Goal: Information Seeking & Learning: Learn about a topic

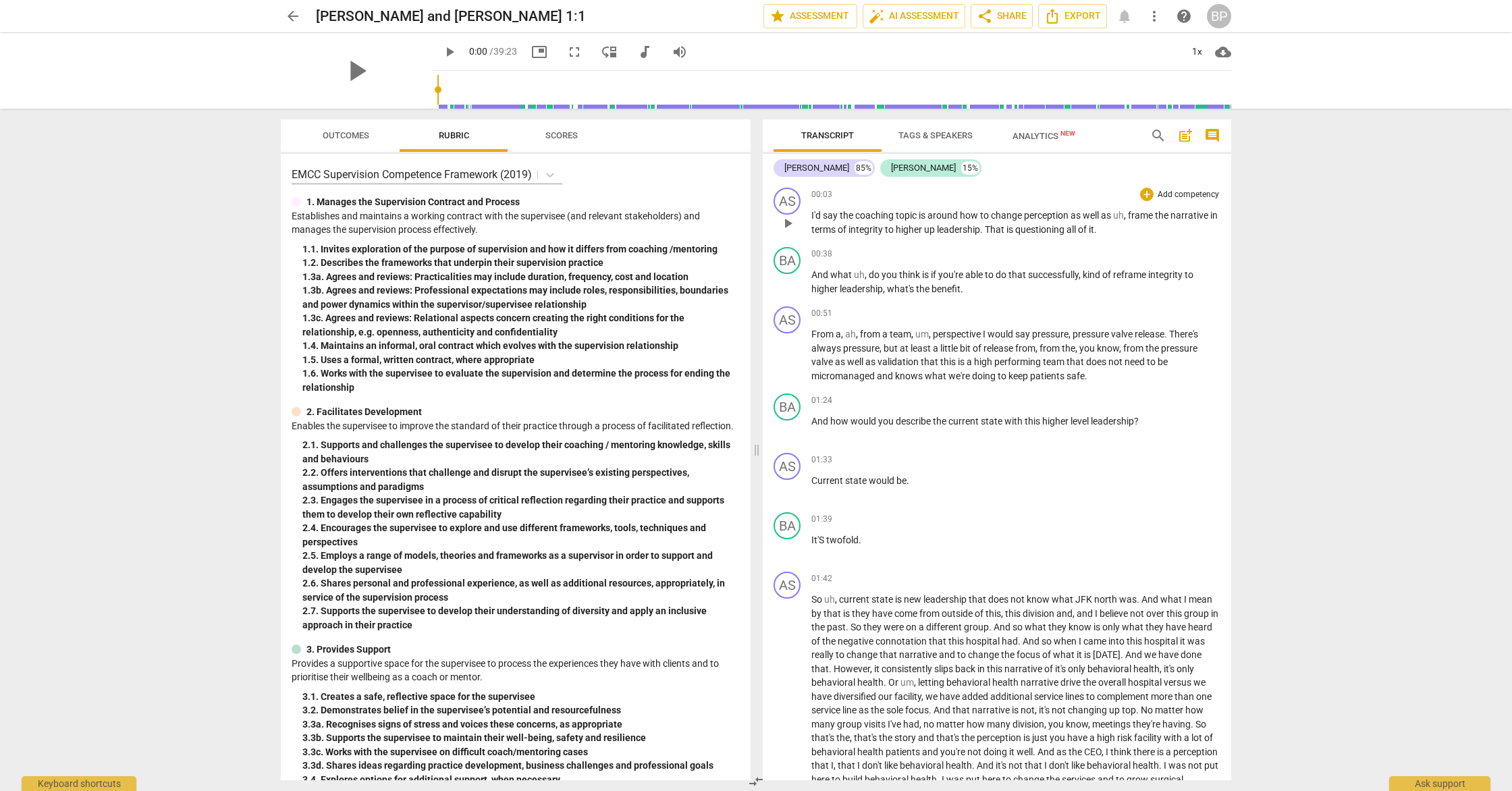
drag, startPoint x: 888, startPoint y: 705, endPoint x: 825, endPoint y: 214, distance: 495.0
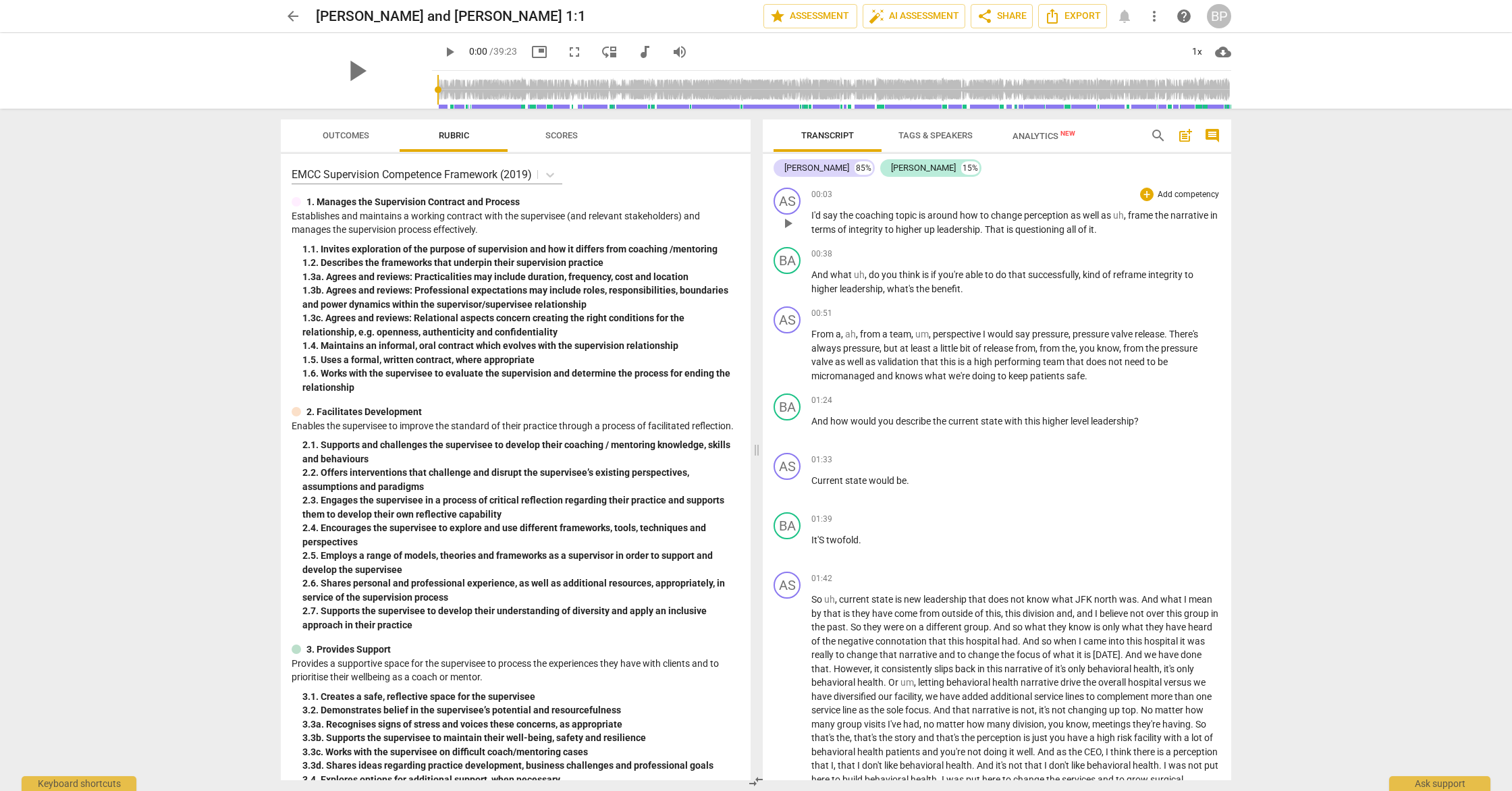
click at [825, 214] on div "AS play_arrow pause 00:03 + Add competency keyboard_arrow_right I'd say the coa…" at bounding box center [997, 481] width 468 height 598
drag, startPoint x: 810, startPoint y: 215, endPoint x: 939, endPoint y: 523, distance: 333.9
click at [939, 523] on div "AS play_arrow pause 00:03 + Add competency keyboard_arrow_right I'd say the coa…" at bounding box center [995, 481] width 468 height 598
click at [555, 135] on span "Scores" at bounding box center [562, 135] width 32 height 10
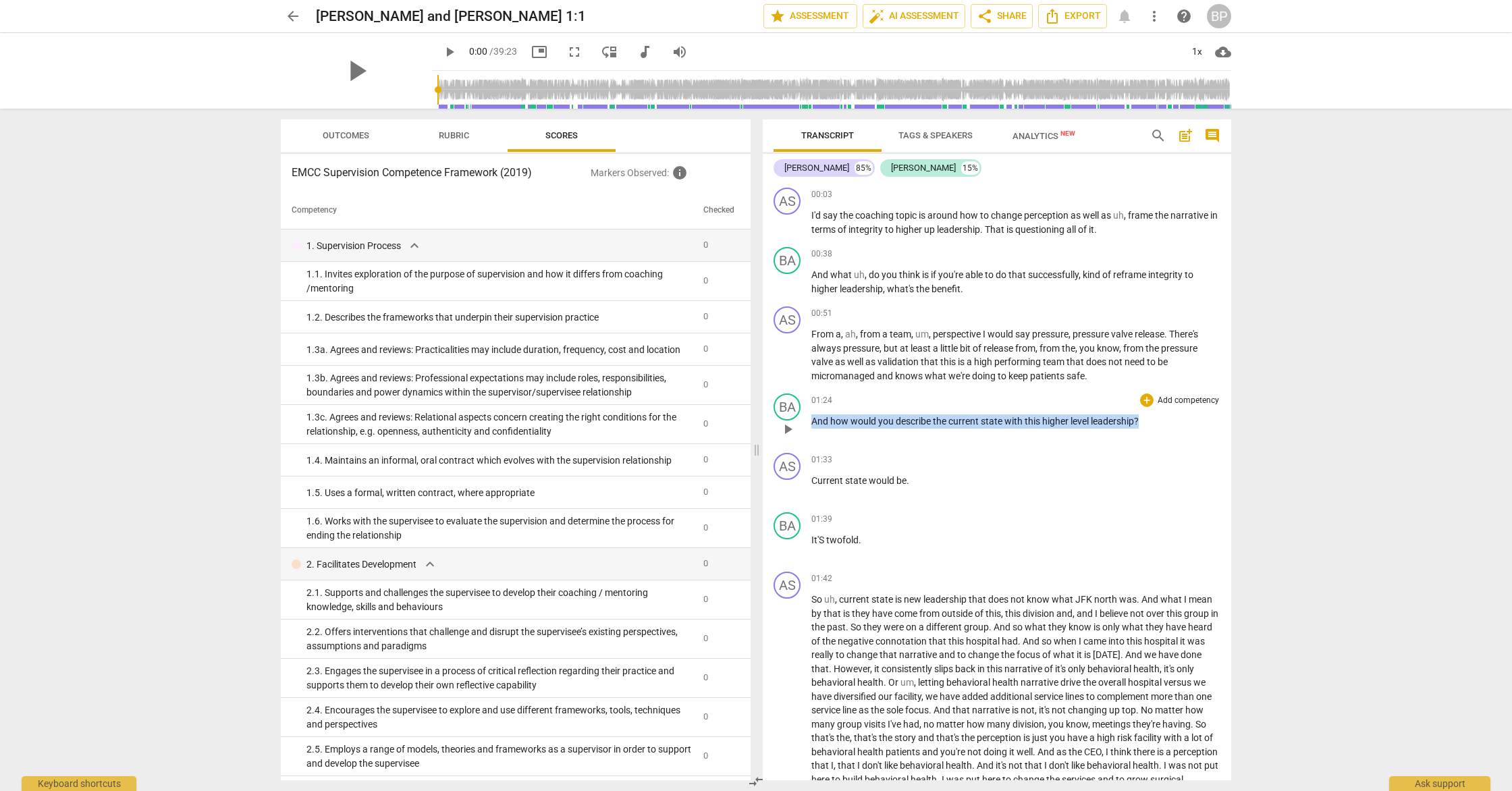
drag, startPoint x: 1149, startPoint y: 422, endPoint x: 806, endPoint y: 417, distance: 343.0
click at [806, 417] on div "BA play_arrow pause 01:24 + Add competency keyboard_arrow_right And how would y…" at bounding box center [997, 417] width 468 height 60
click at [981, 475] on p "Current state would be ." at bounding box center [1016, 481] width 409 height 14
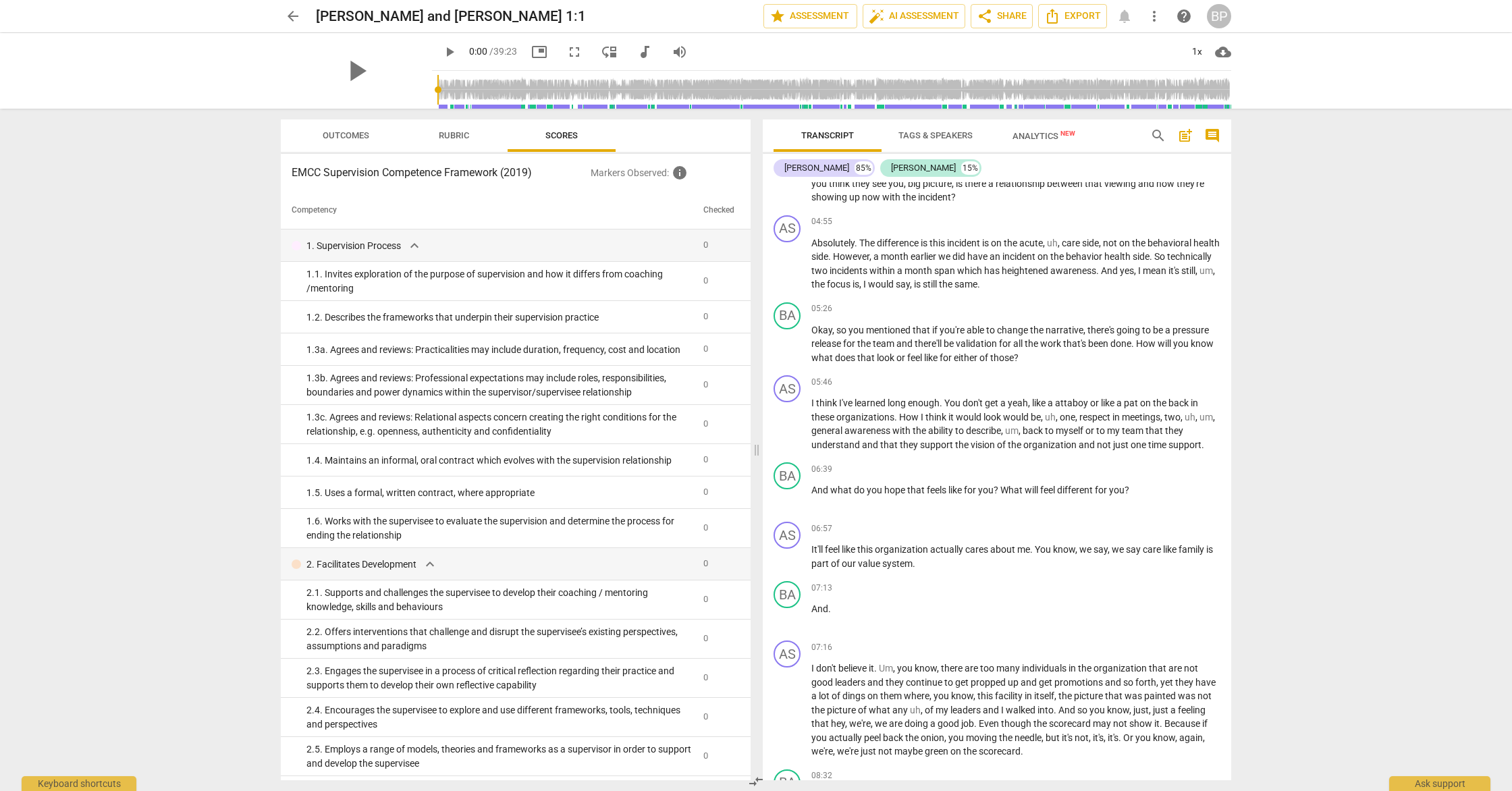
scroll to position [833, 0]
drag, startPoint x: 1089, startPoint y: 486, endPoint x: 805, endPoint y: 489, distance: 284.0
click at [805, 489] on div "BA play_arrow pause 06:39 + Add competency keyboard_arrow_right And what do you…" at bounding box center [997, 482] width 468 height 60
copy p "And what do you hope that feels like for you ? What will feel different for you…"
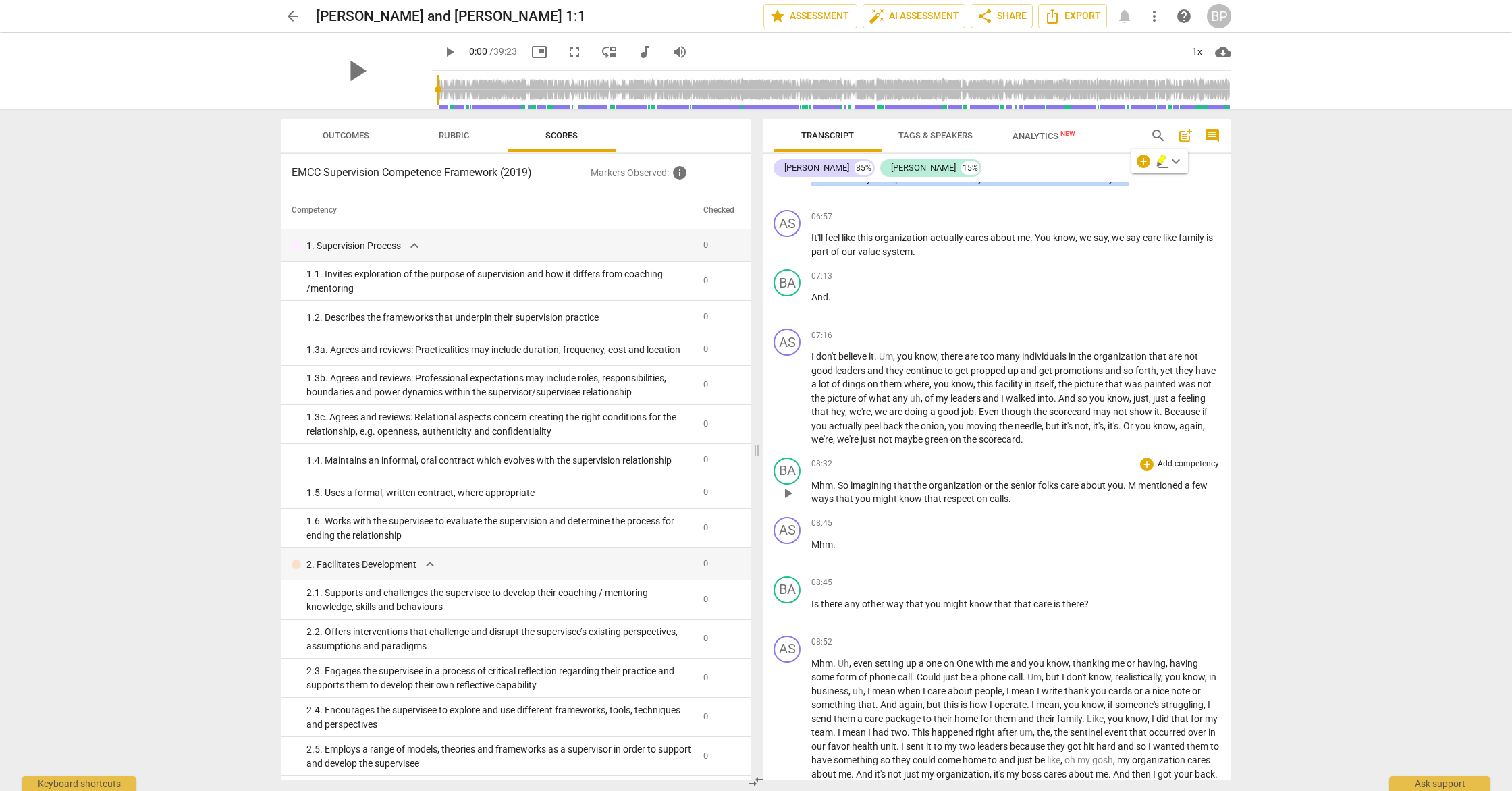
scroll to position [1150, 0]
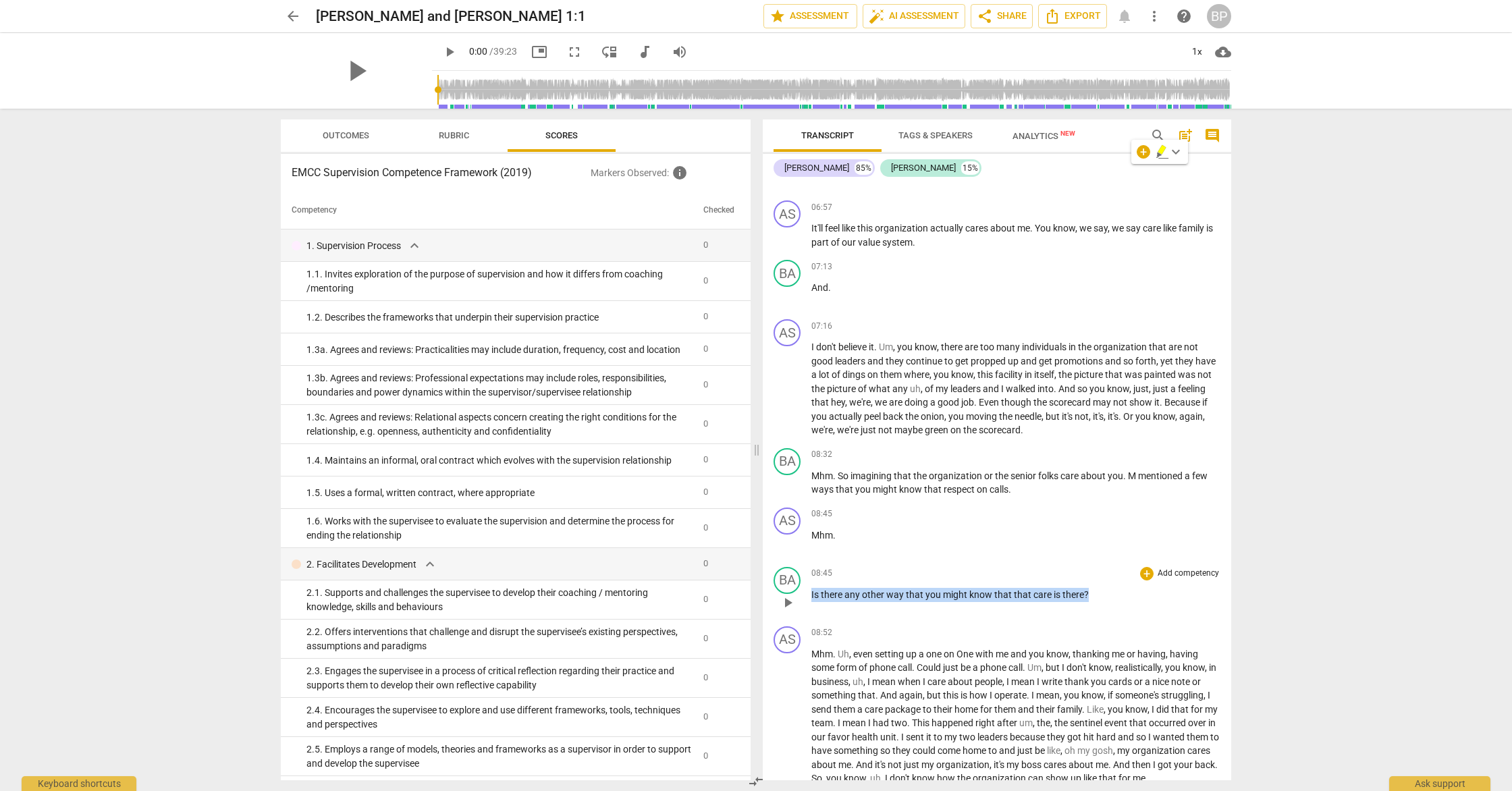
drag, startPoint x: 1106, startPoint y: 595, endPoint x: 801, endPoint y: 592, distance: 305.0
click at [801, 592] on div "BA play_arrow pause 08:45 + Add competency keyboard_arrow_right Is there any ot…" at bounding box center [997, 591] width 468 height 60
copy p "Is there any other way that you might know that that care is there ?"
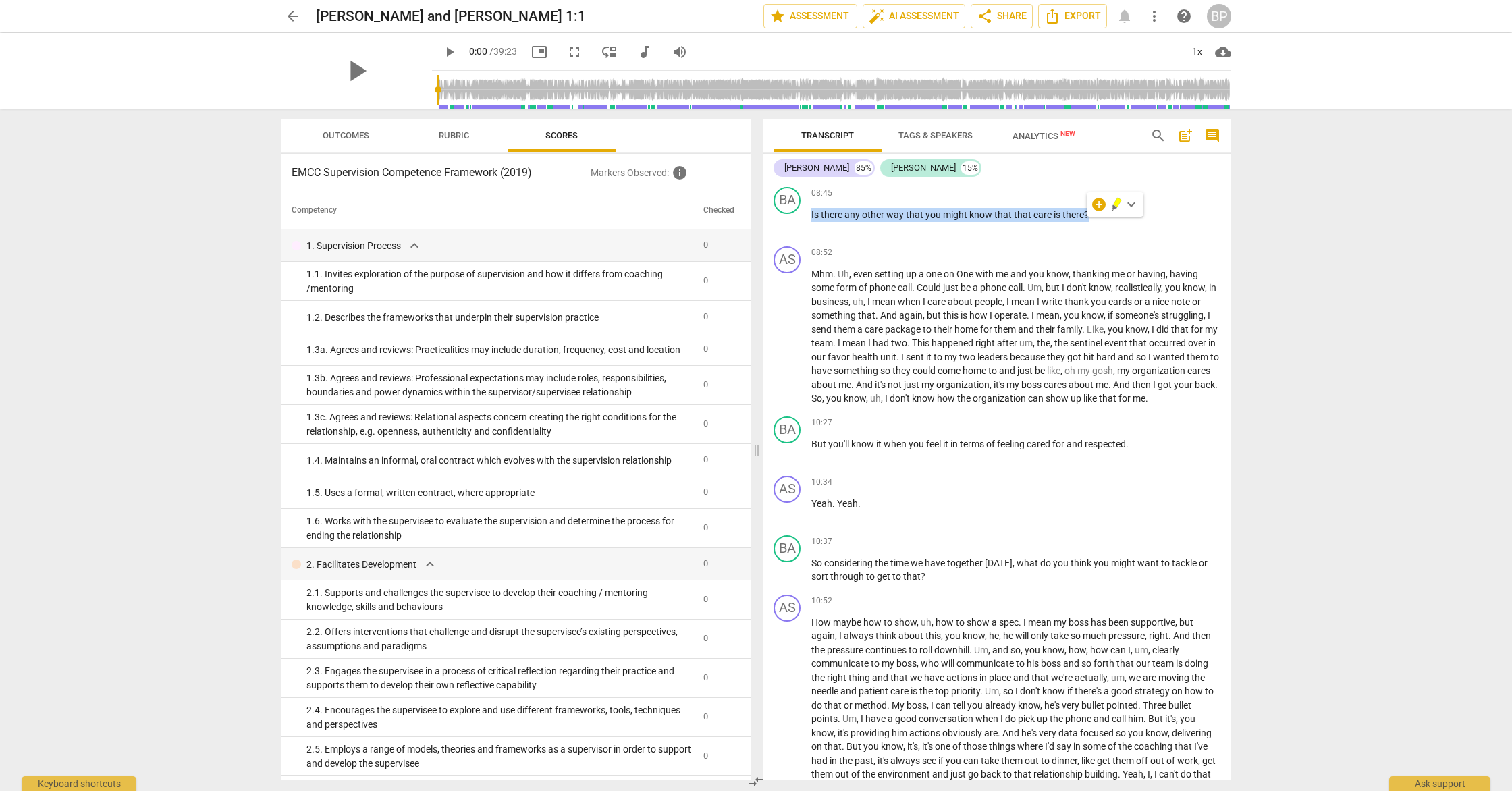
scroll to position [1522, 0]
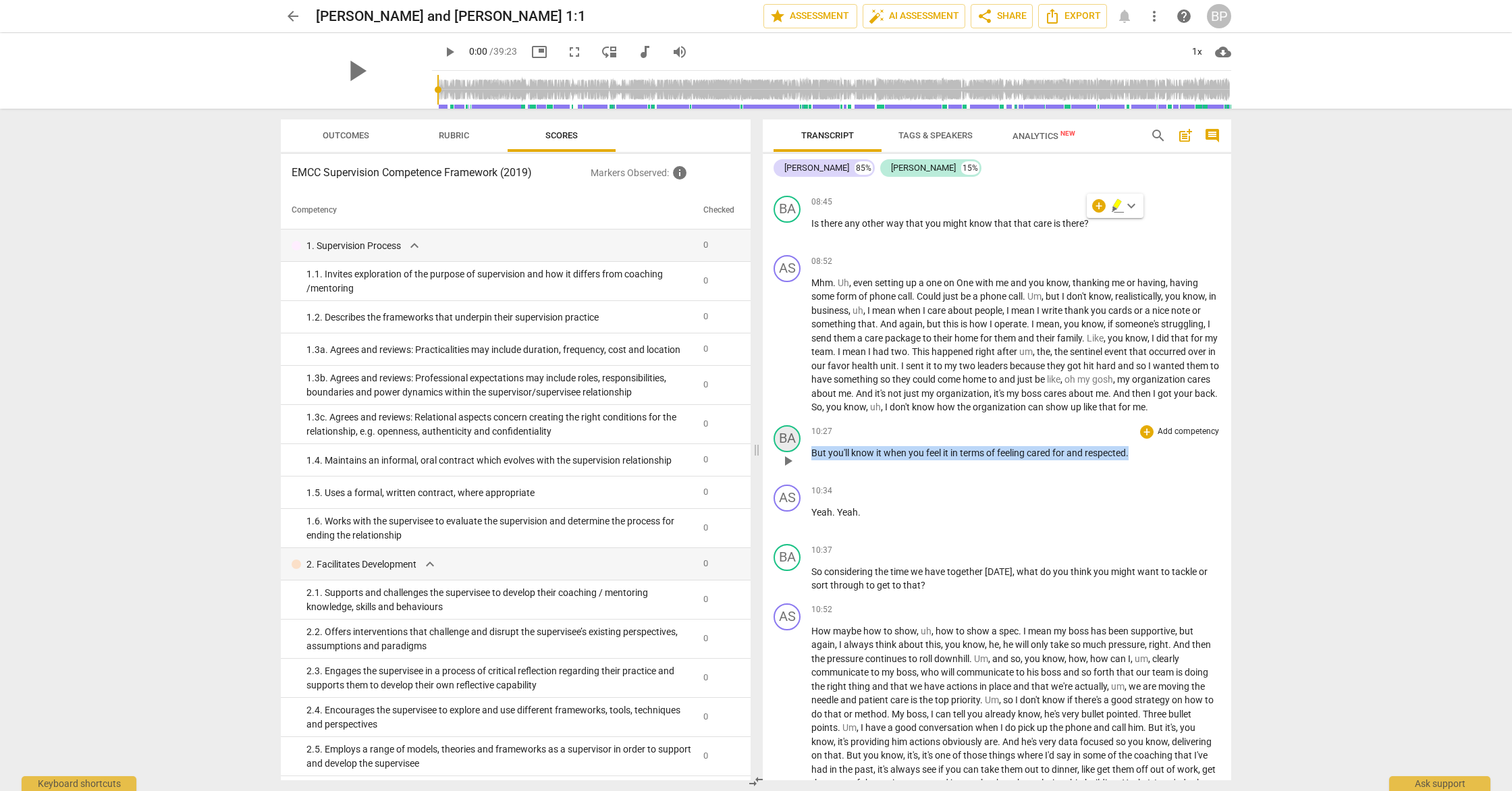
drag, startPoint x: 1137, startPoint y: 468, endPoint x: 775, endPoint y: 457, distance: 362.2
click at [775, 458] on div "BA play_arrow pause 10:27 + Add competency keyboard_arrow_right But you'll know…" at bounding box center [997, 449] width 468 height 60
copy p "But you'll know it when you feel it in terms of feeling cared for and respected…"
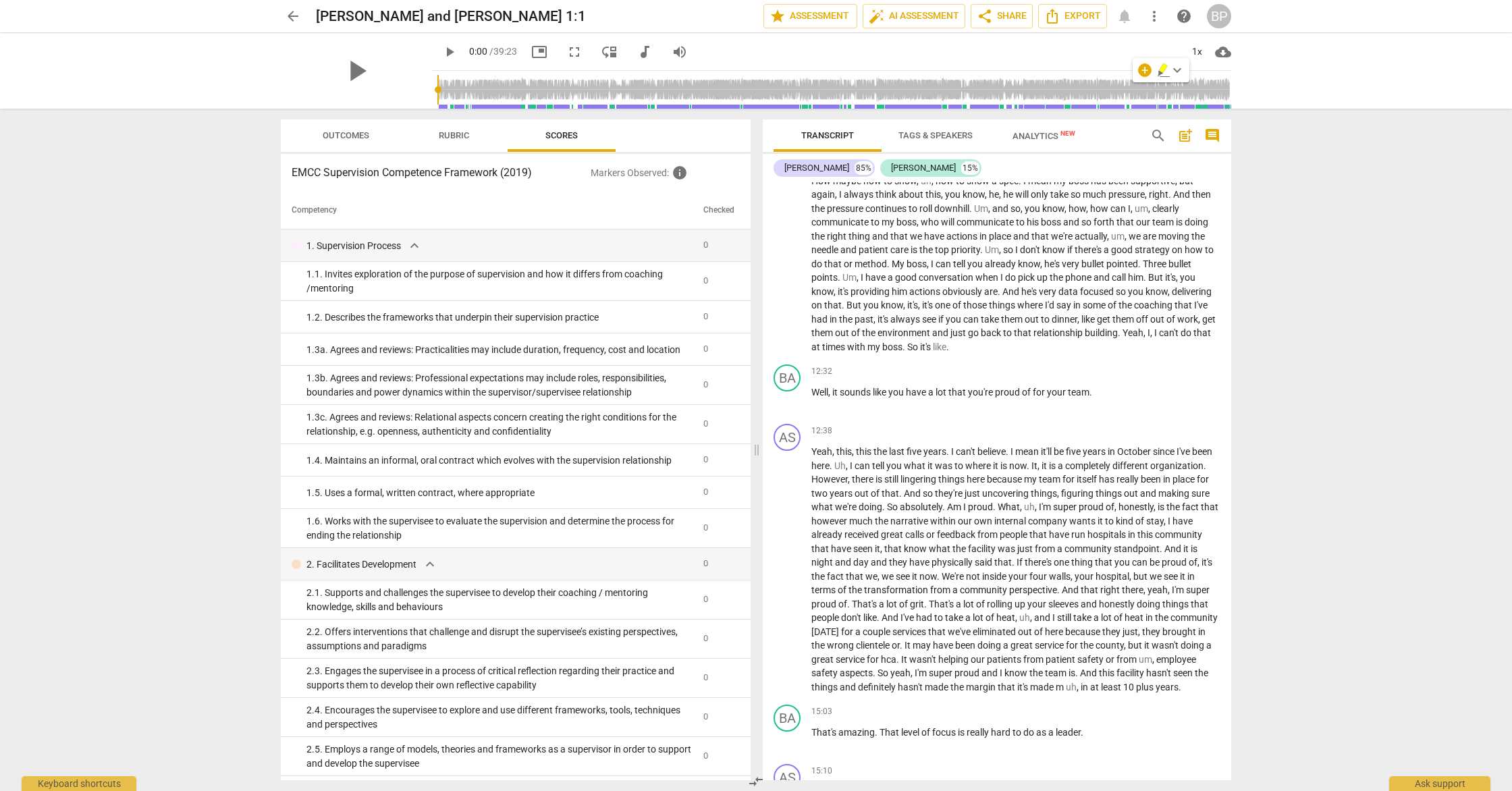
scroll to position [2027, 0]
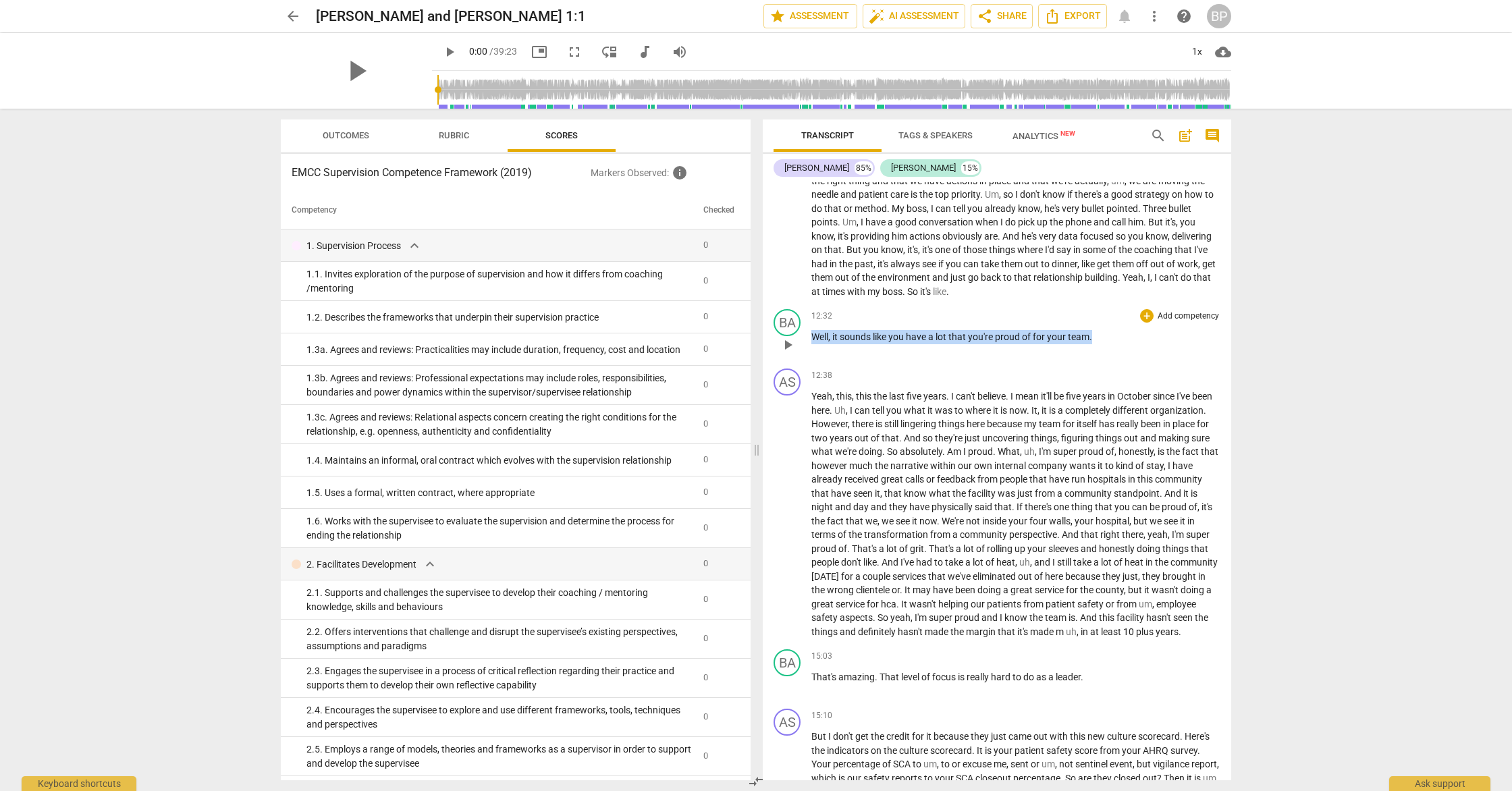
drag, startPoint x: 1119, startPoint y: 355, endPoint x: 773, endPoint y: 354, distance: 346.0
click at [773, 354] on div "BA play_arrow pause 12:32 + Add competency keyboard_arrow_right Well , it sound…" at bounding box center [997, 333] width 468 height 60
copy p "Well , it sounds like you have a lot that you're proud of for your team ."
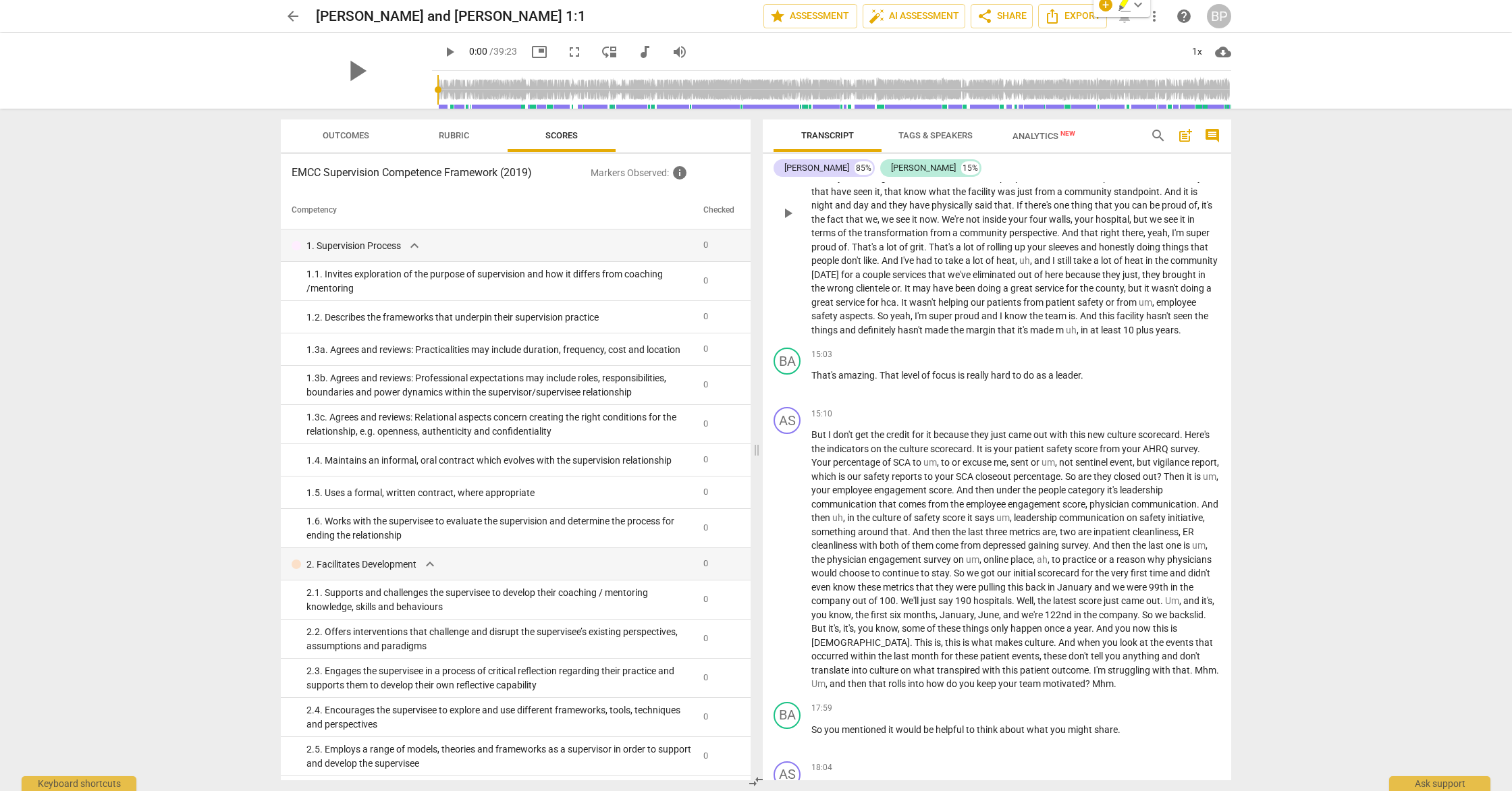
scroll to position [2362, 0]
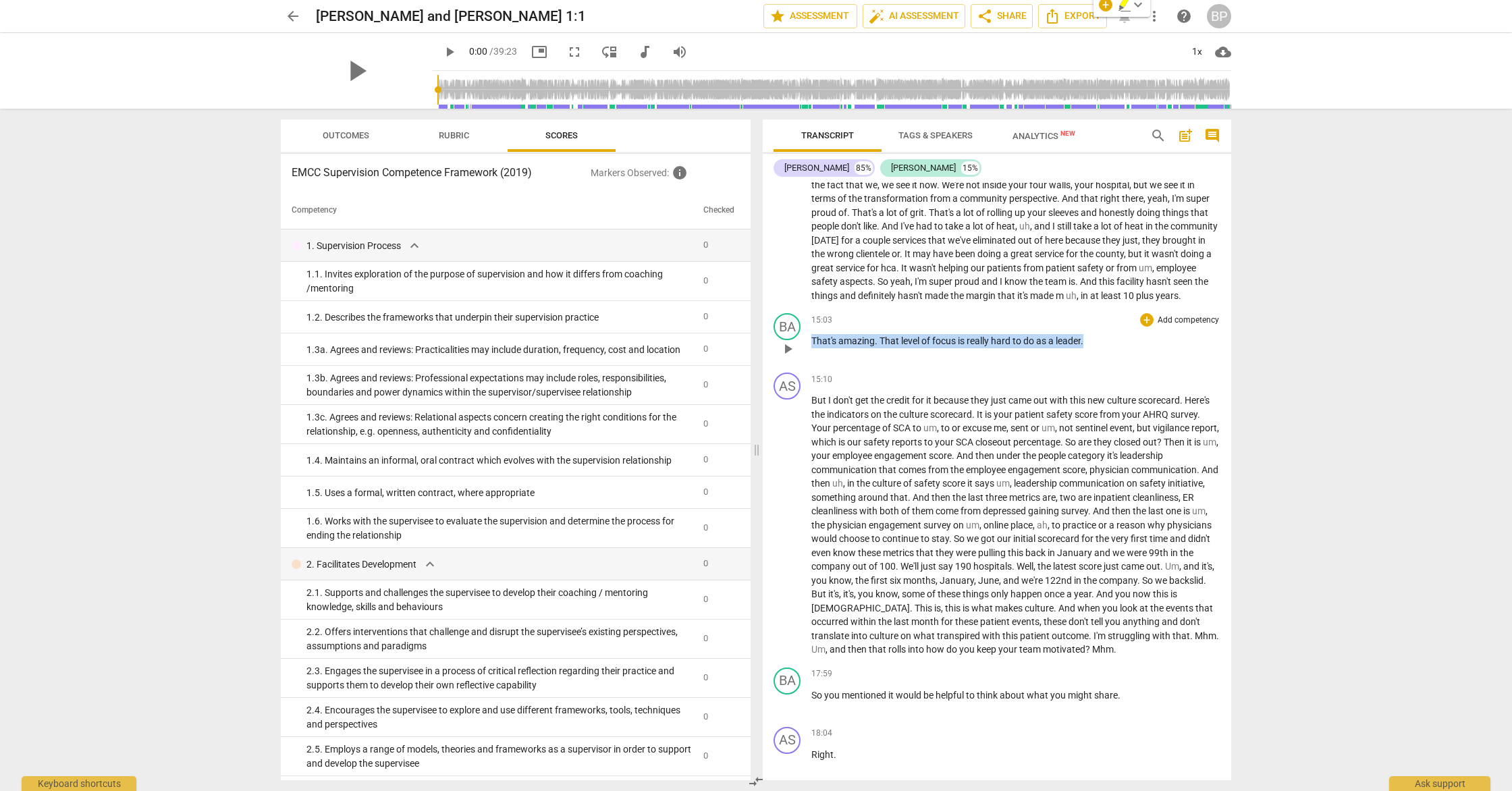
drag, startPoint x: 1019, startPoint y: 366, endPoint x: 804, endPoint y: 365, distance: 215.0
click at [804, 365] on div "BA play_arrow pause 15:03 + Add competency keyboard_arrow_right That's amazing …" at bounding box center [997, 337] width 468 height 60
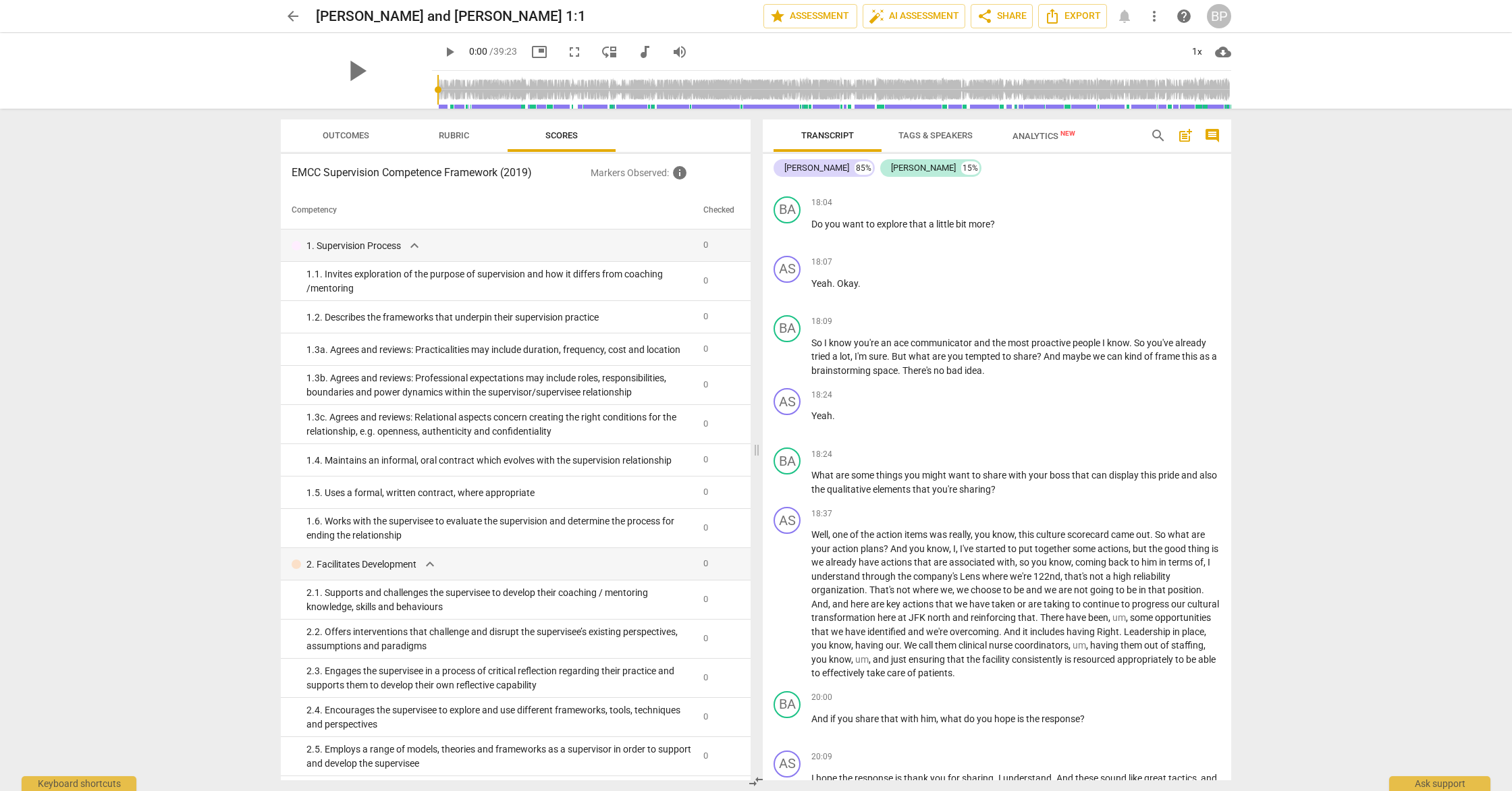
scroll to position [2953, 0]
drag, startPoint x: 1038, startPoint y: 400, endPoint x: 803, endPoint y: 374, distance: 236.4
click at [802, 374] on div "BA play_arrow pause 18:09 + Add competency keyboard_arrow_right So I know you'r…" at bounding box center [997, 345] width 468 height 74
copy p "So I know you're an ace communicator and the most proactive people I know . So …"
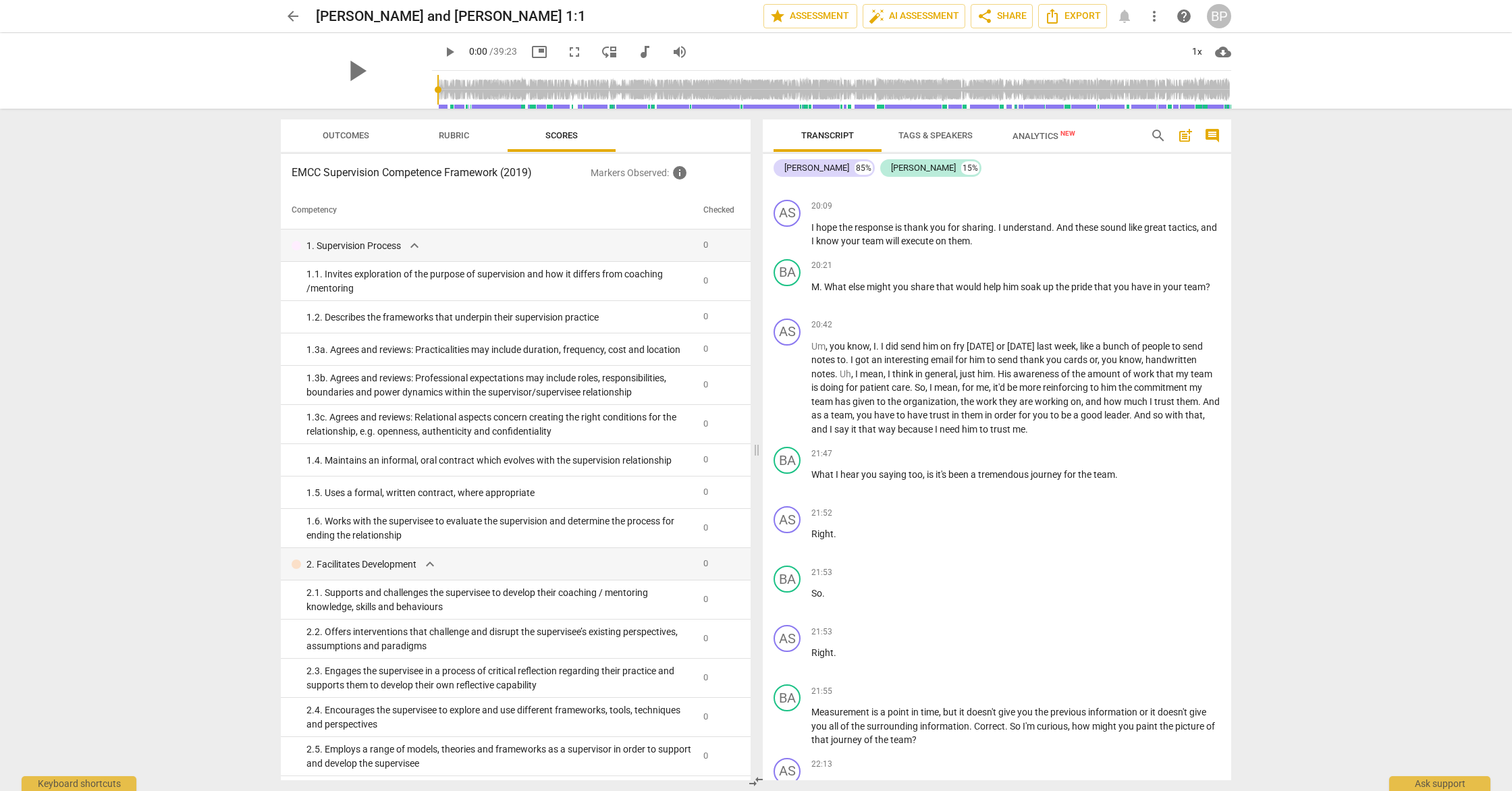
scroll to position [3504, 0]
drag, startPoint x: 1212, startPoint y: 327, endPoint x: 827, endPoint y: 326, distance: 385.0
click at [827, 293] on p "M . What else might you share that would help him soak up the pride that you ha…" at bounding box center [1016, 286] width 409 height 14
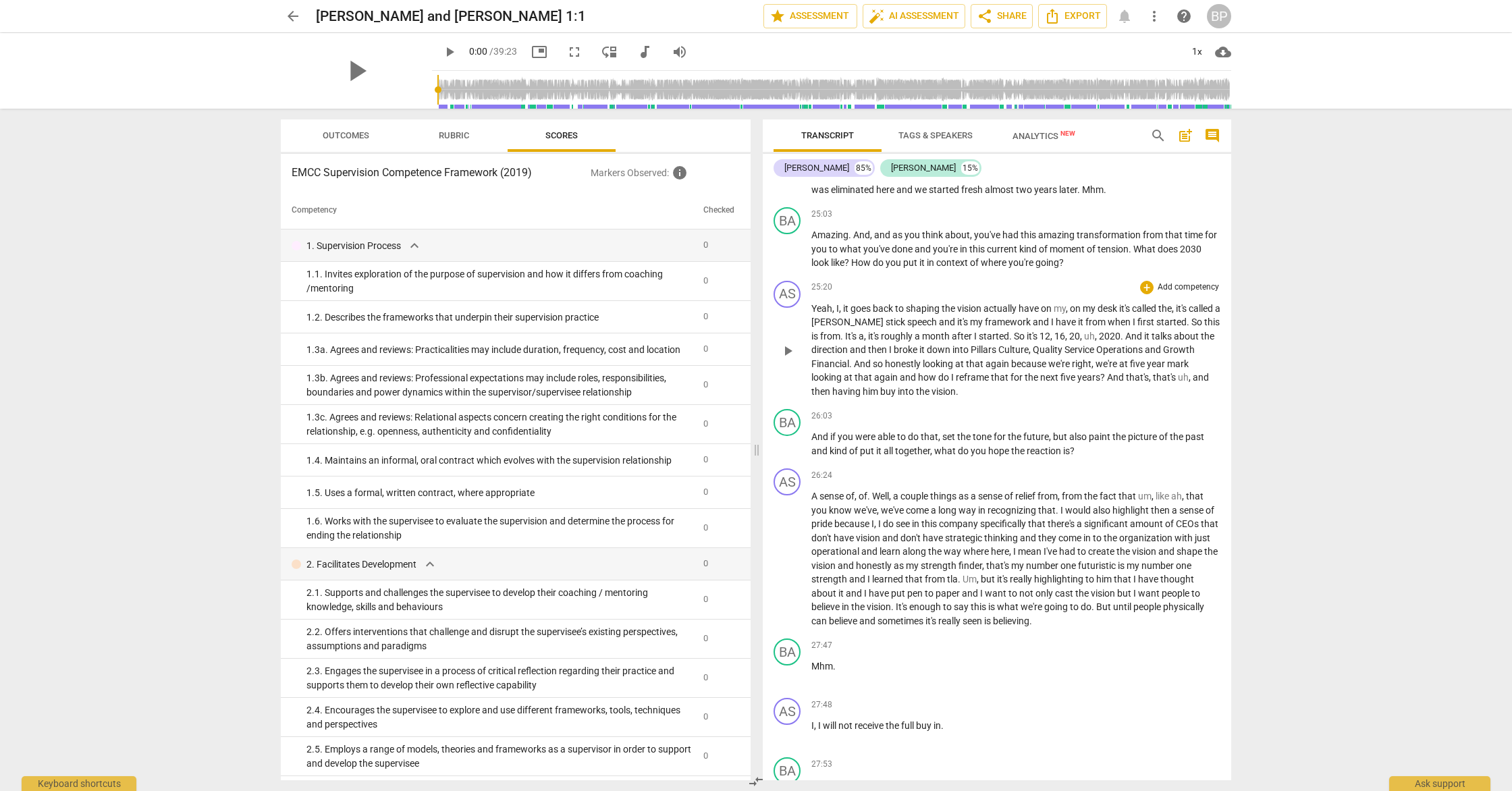
scroll to position [4376, 0]
drag, startPoint x: 1083, startPoint y: 488, endPoint x: 802, endPoint y: 459, distance: 282.5
click at [801, 460] on div "BA play_arrow pause 26:03 + Add competency keyboard_arrow_right And if you were…" at bounding box center [997, 432] width 468 height 60
copy p "And if you were able to do that , set the tone for the future , but also paint …"
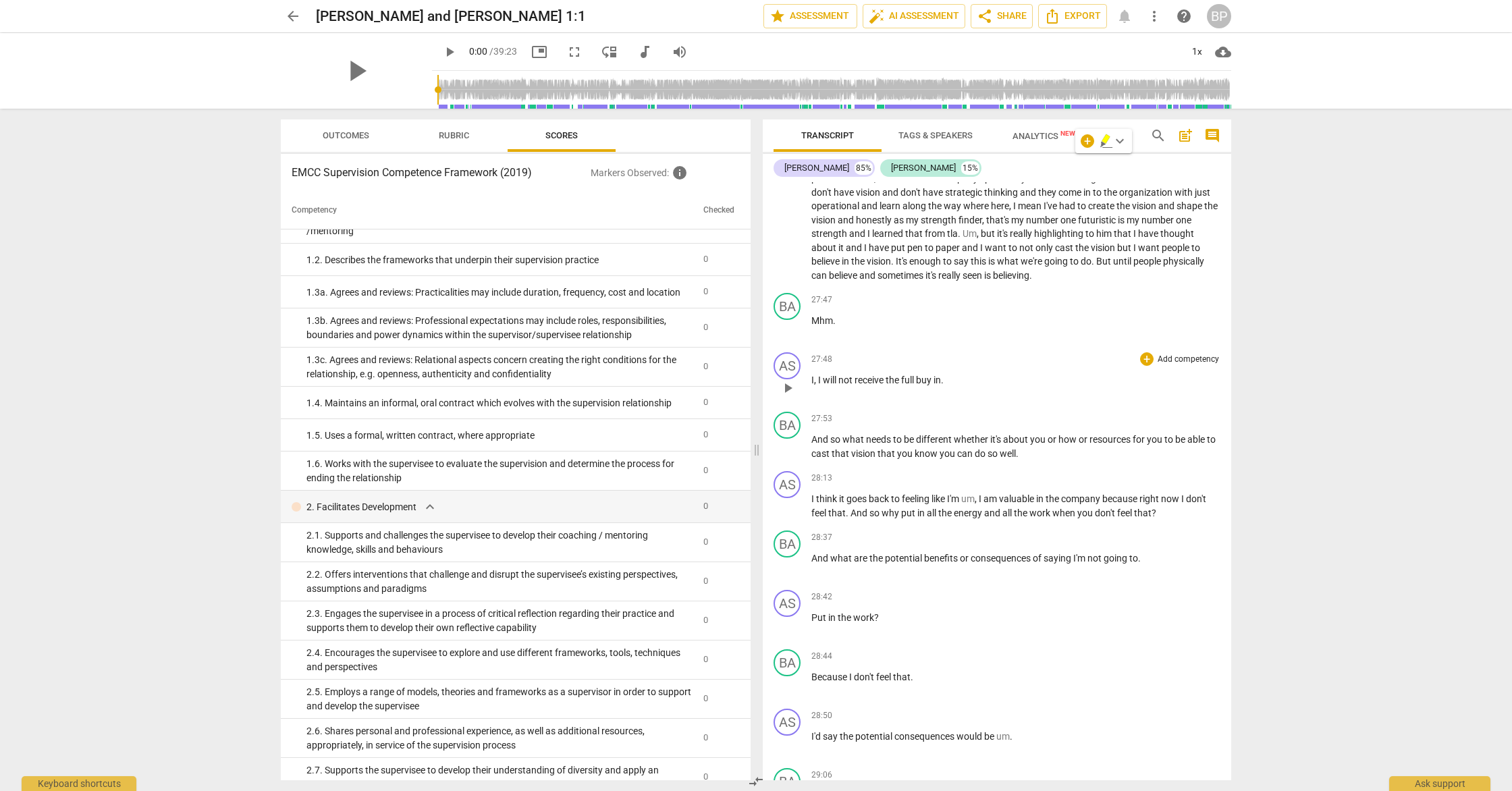
scroll to position [4735, 0]
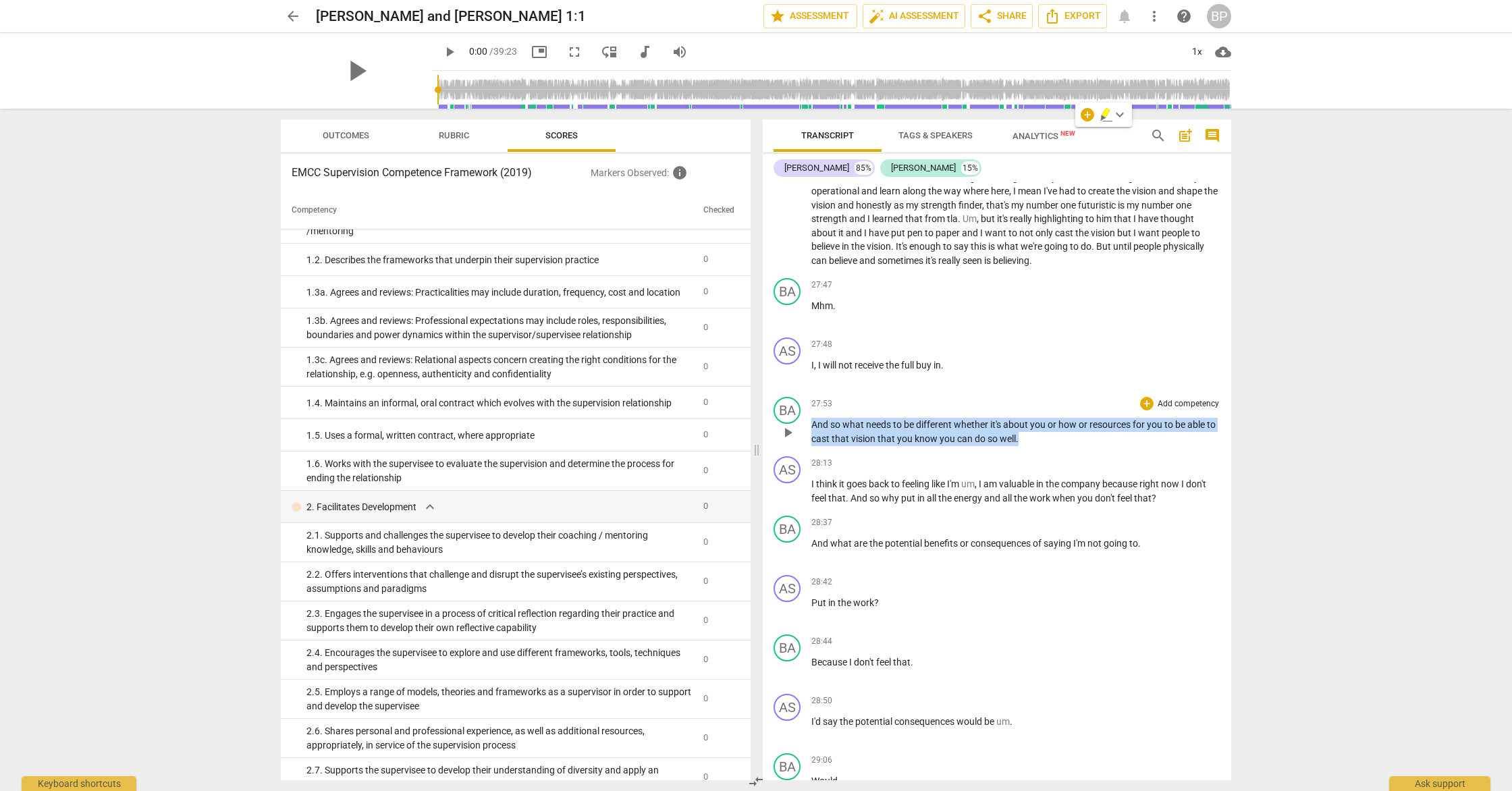
drag, startPoint x: 1043, startPoint y: 480, endPoint x: 809, endPoint y: 468, distance: 234.3
click at [809, 450] on div "BA play_arrow pause 27:53 + Add competency keyboard_arrow_right And so what nee…" at bounding box center [997, 421] width 468 height 60
copy p "And so what needs to be different whether it's about you or how or resources fo…"
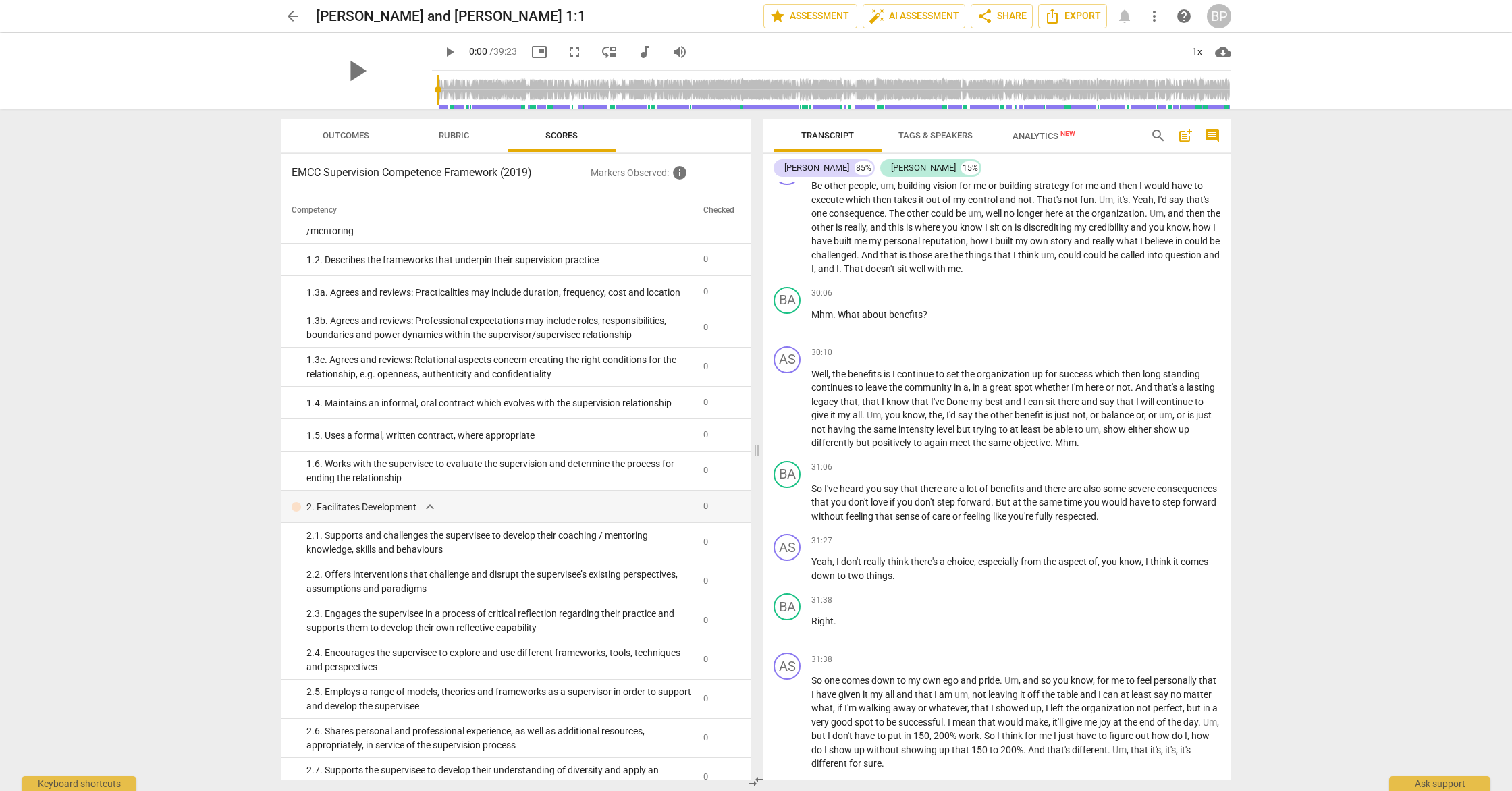
scroll to position [5393, 0]
drag, startPoint x: 933, startPoint y: 352, endPoint x: 808, endPoint y: 348, distance: 125.1
click at [808, 337] on div "BA play_arrow pause 30:06 + Add competency keyboard_arrow_right Mhm . What abou…" at bounding box center [997, 308] width 468 height 60
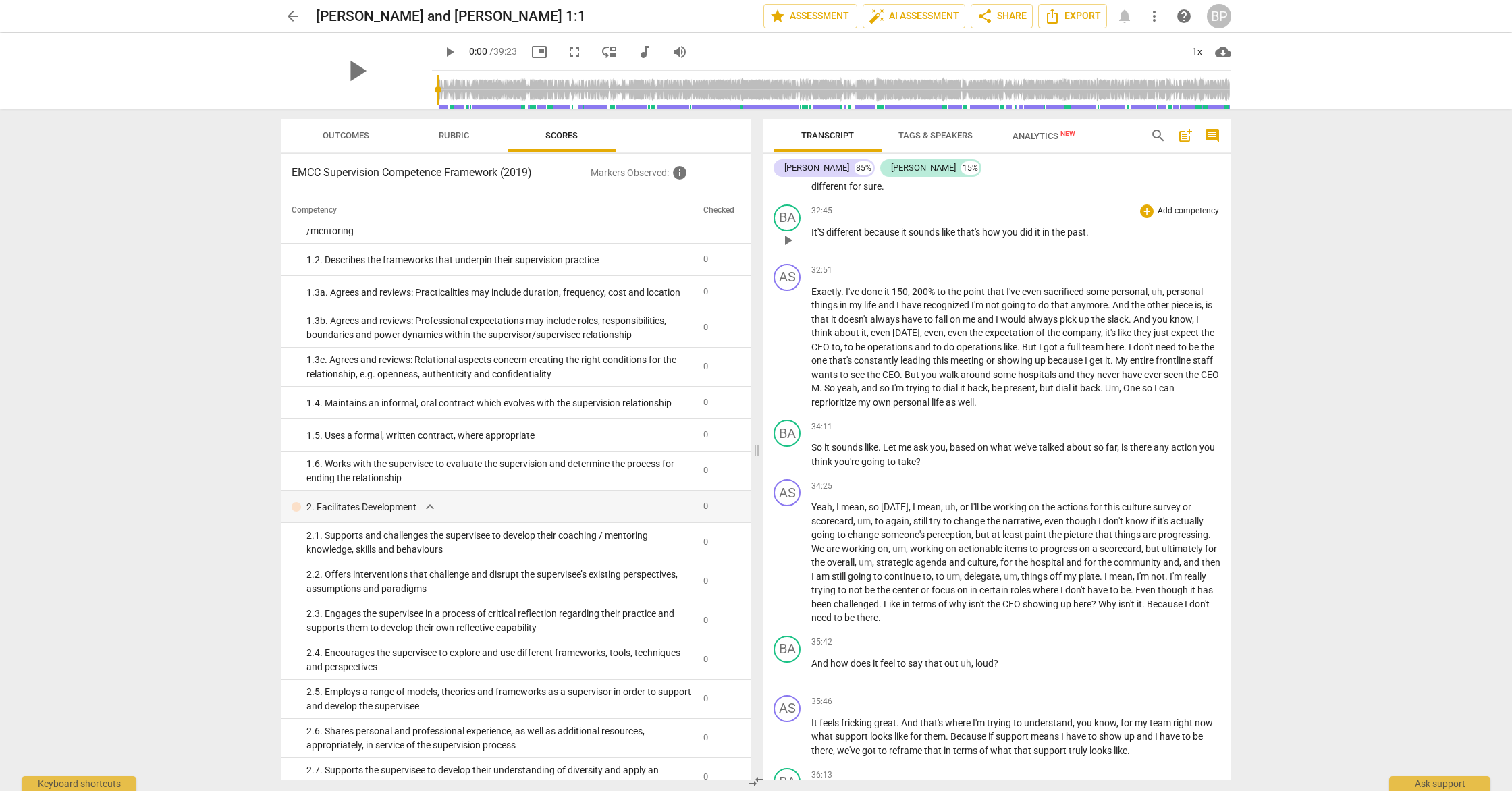
scroll to position [5988, 0]
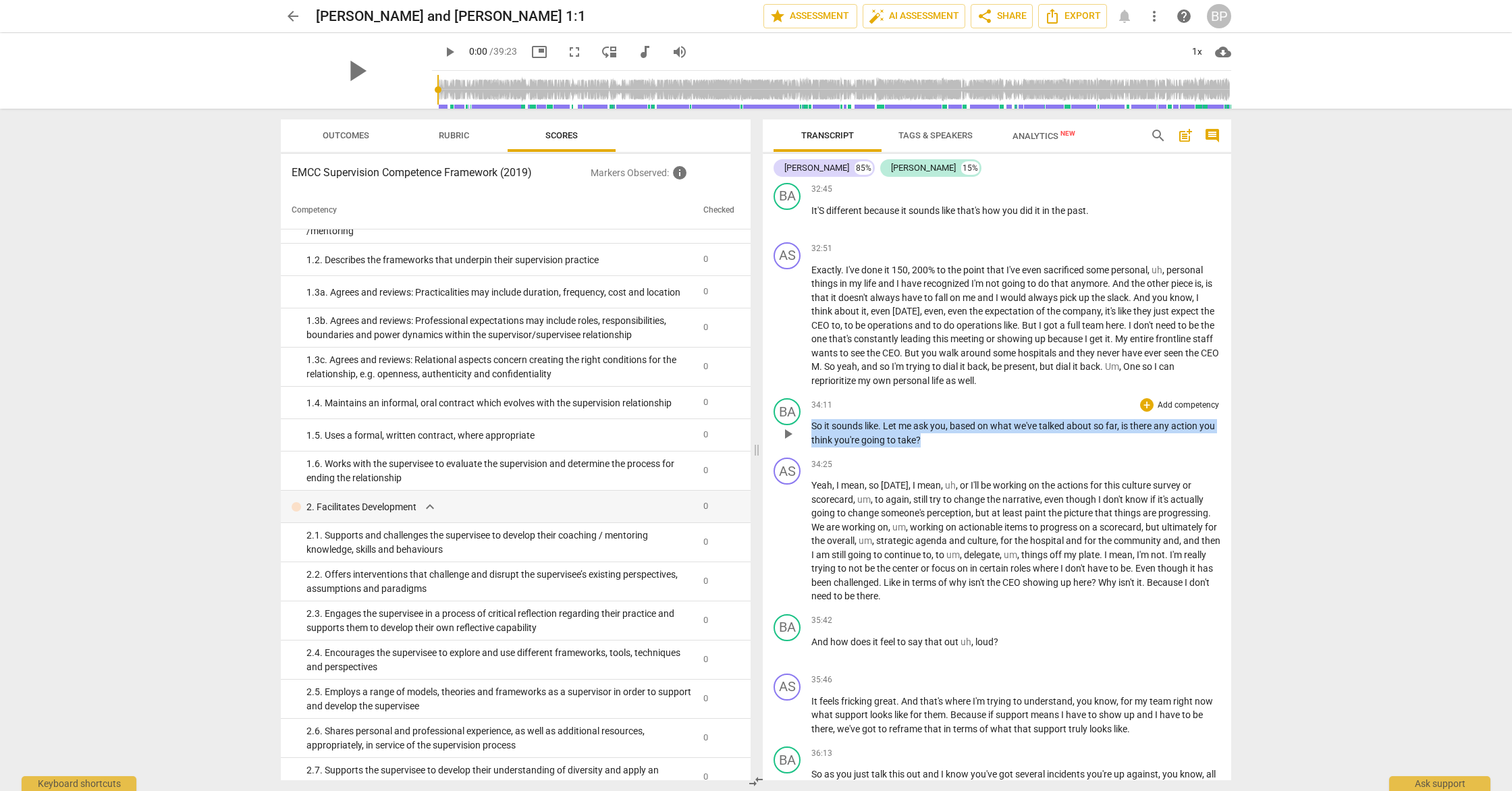
drag, startPoint x: 950, startPoint y: 483, endPoint x: 806, endPoint y: 469, distance: 144.7
click at [806, 452] on div "BA play_arrow pause 34:11 + Add competency keyboard_arrow_right So it sounds li…" at bounding box center [997, 422] width 468 height 60
copy p "So it sounds like . Let me ask you , based on what we've talked about so far , …"
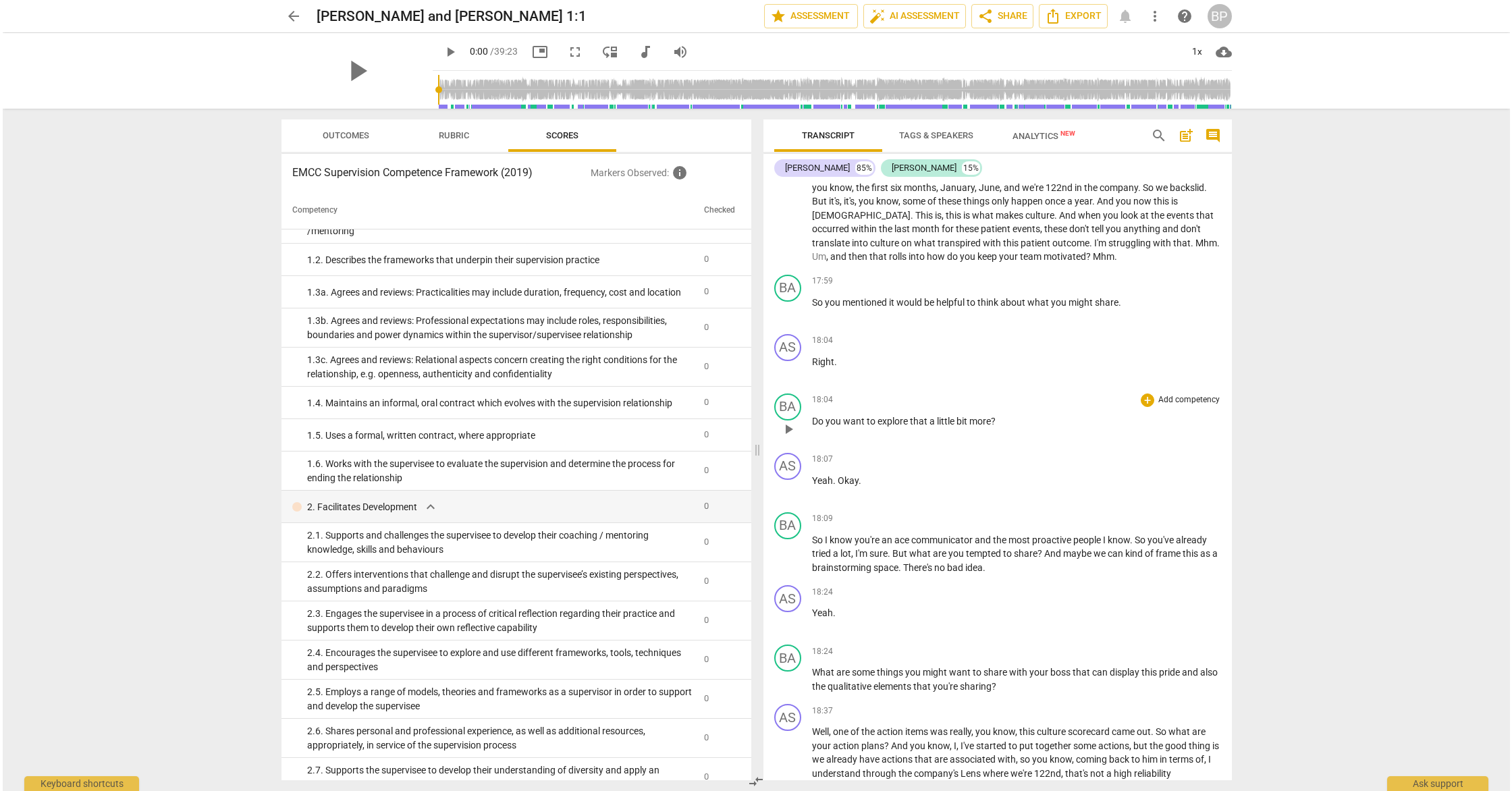
scroll to position [2751, 0]
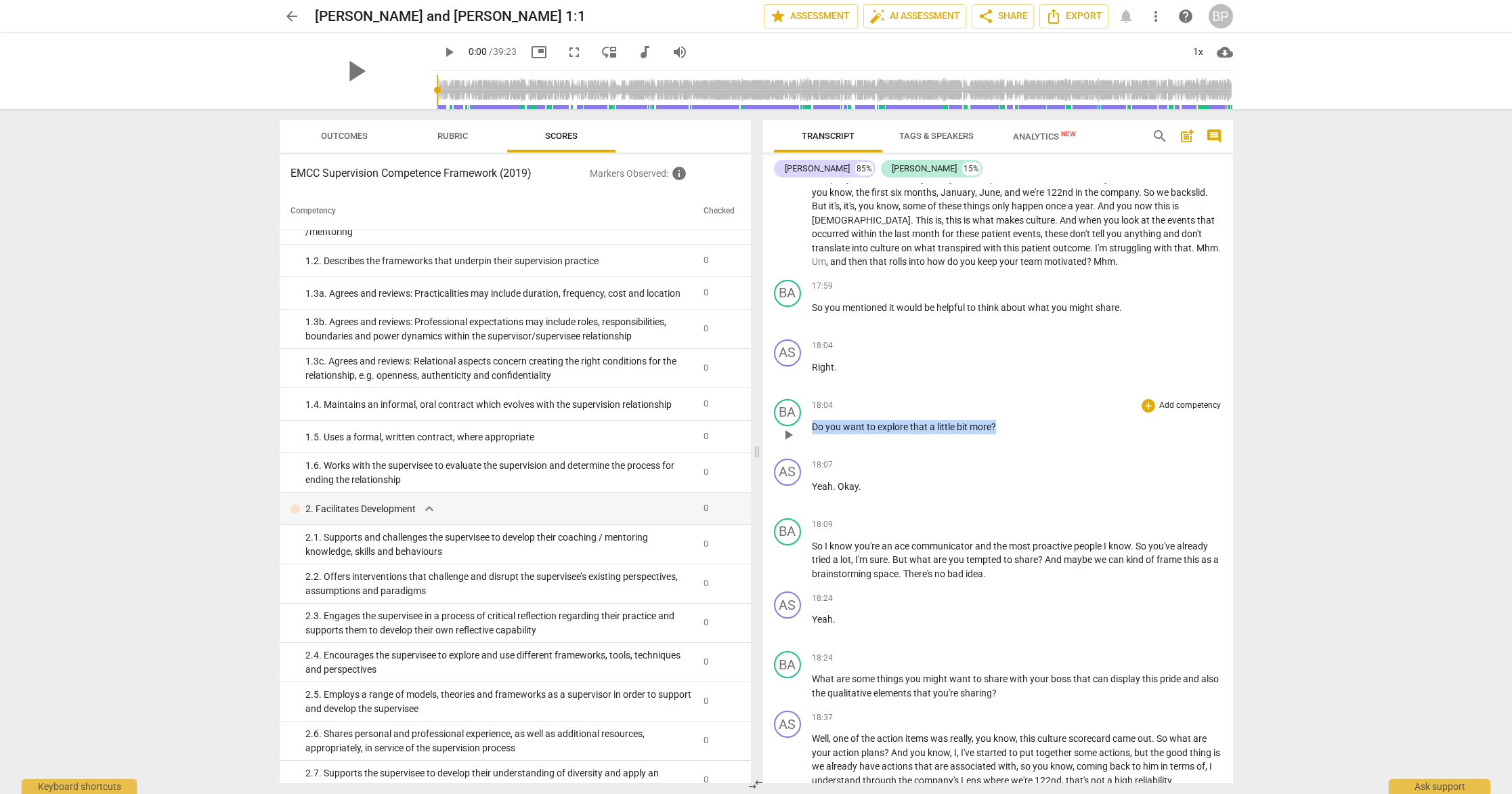
drag, startPoint x: 1011, startPoint y: 469, endPoint x: 795, endPoint y: 467, distance: 216.0
click at [795, 453] on div "BA play_arrow pause 18:04 + Add competency keyboard_arrow_right Do you want to …" at bounding box center [998, 423] width 470 height 60
copy p "Do you want to explore that a little bit more ?"
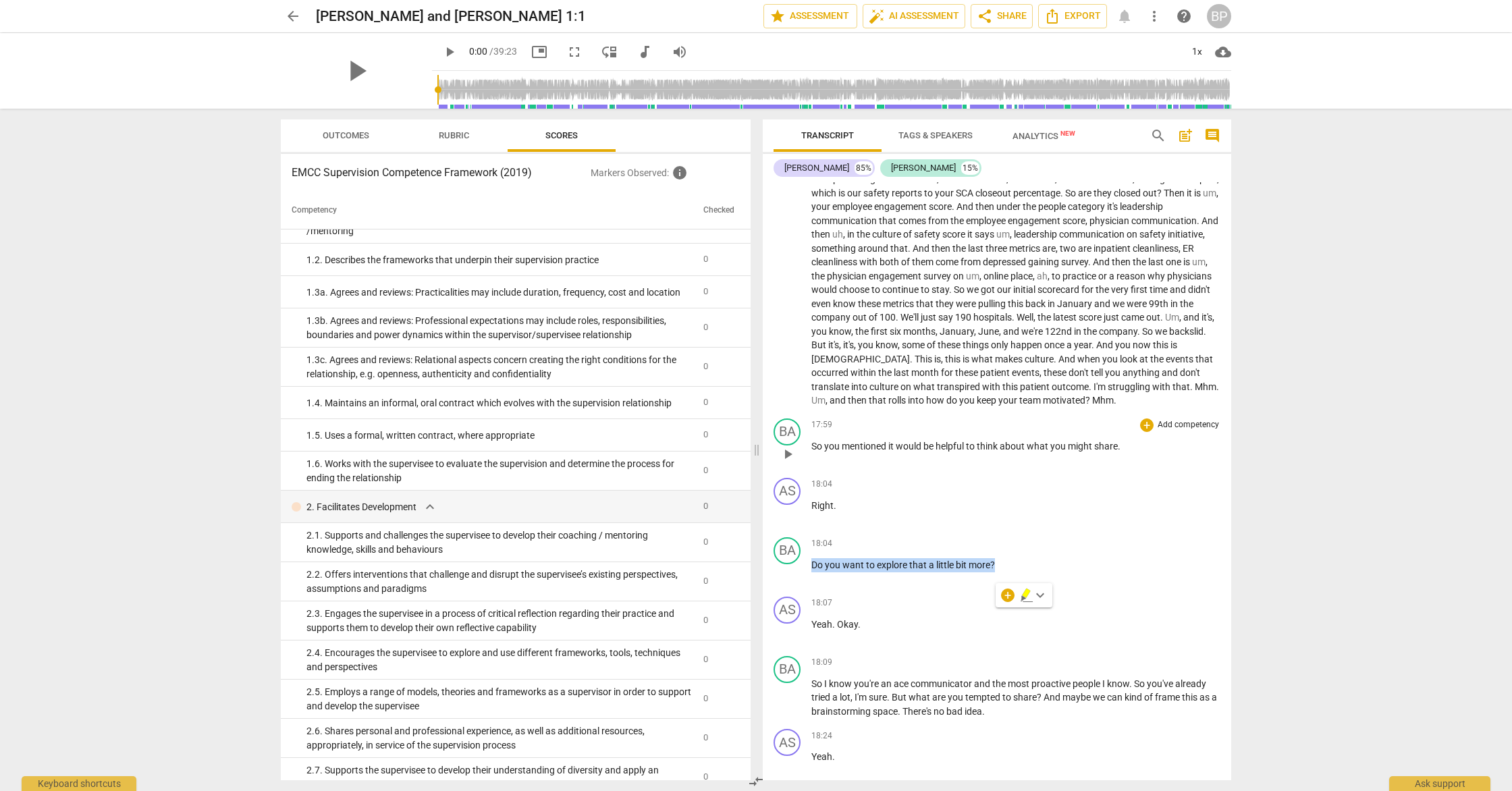
scroll to position [2603, 0]
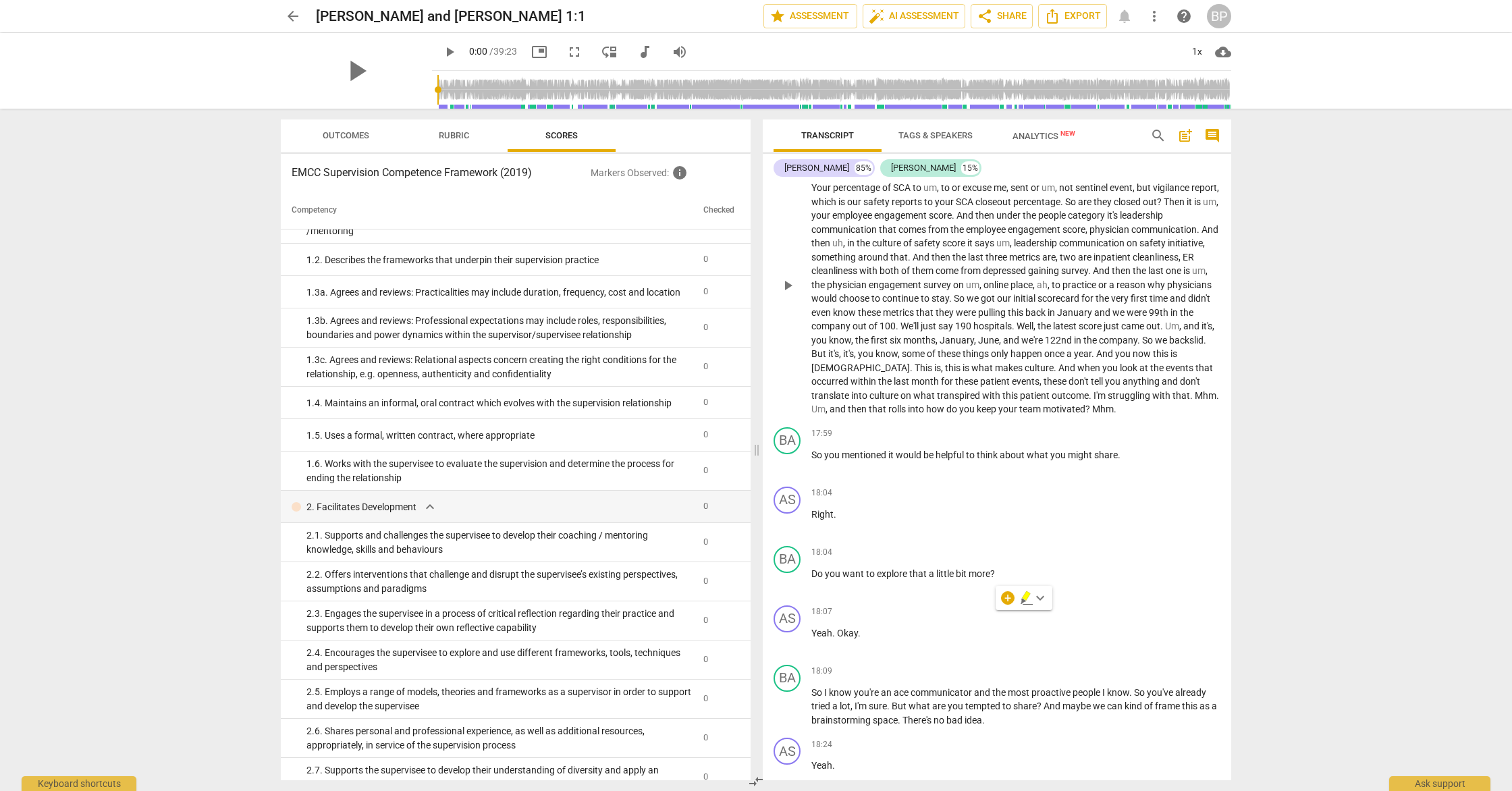
click at [937, 417] on p "But I don't get the credit for it because they just came out with this new cult…" at bounding box center [1016, 285] width 409 height 263
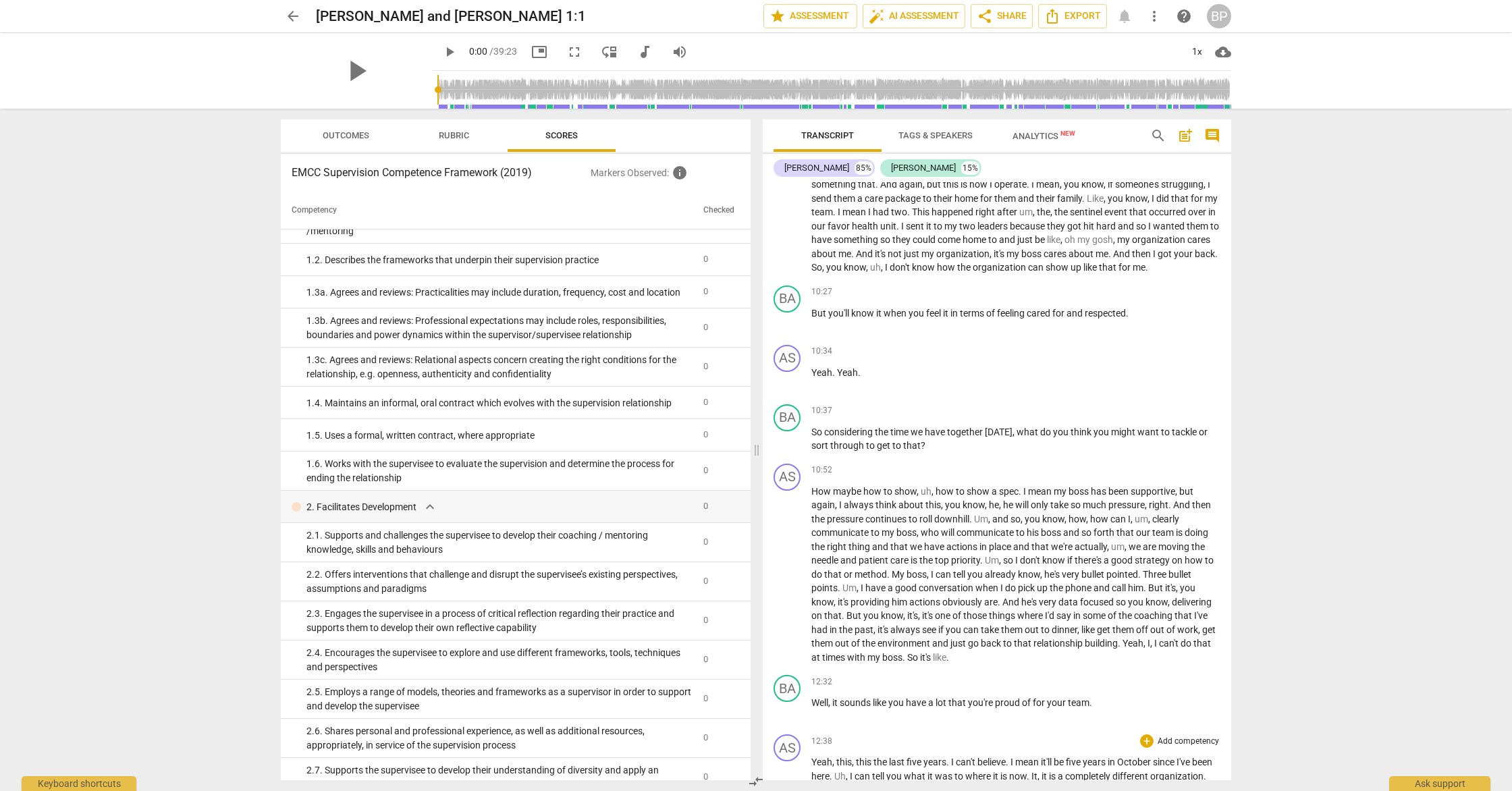
scroll to position [1659, 0]
drag, startPoint x: 936, startPoint y: 456, endPoint x: 806, endPoint y: 441, distance: 130.9
click at [806, 441] on div "BA play_arrow pause 10:37 + Add competency keyboard_arrow_right So considering …" at bounding box center [997, 429] width 468 height 60
copy p "So considering the time we have together [DATE] , what do you think you might w…"
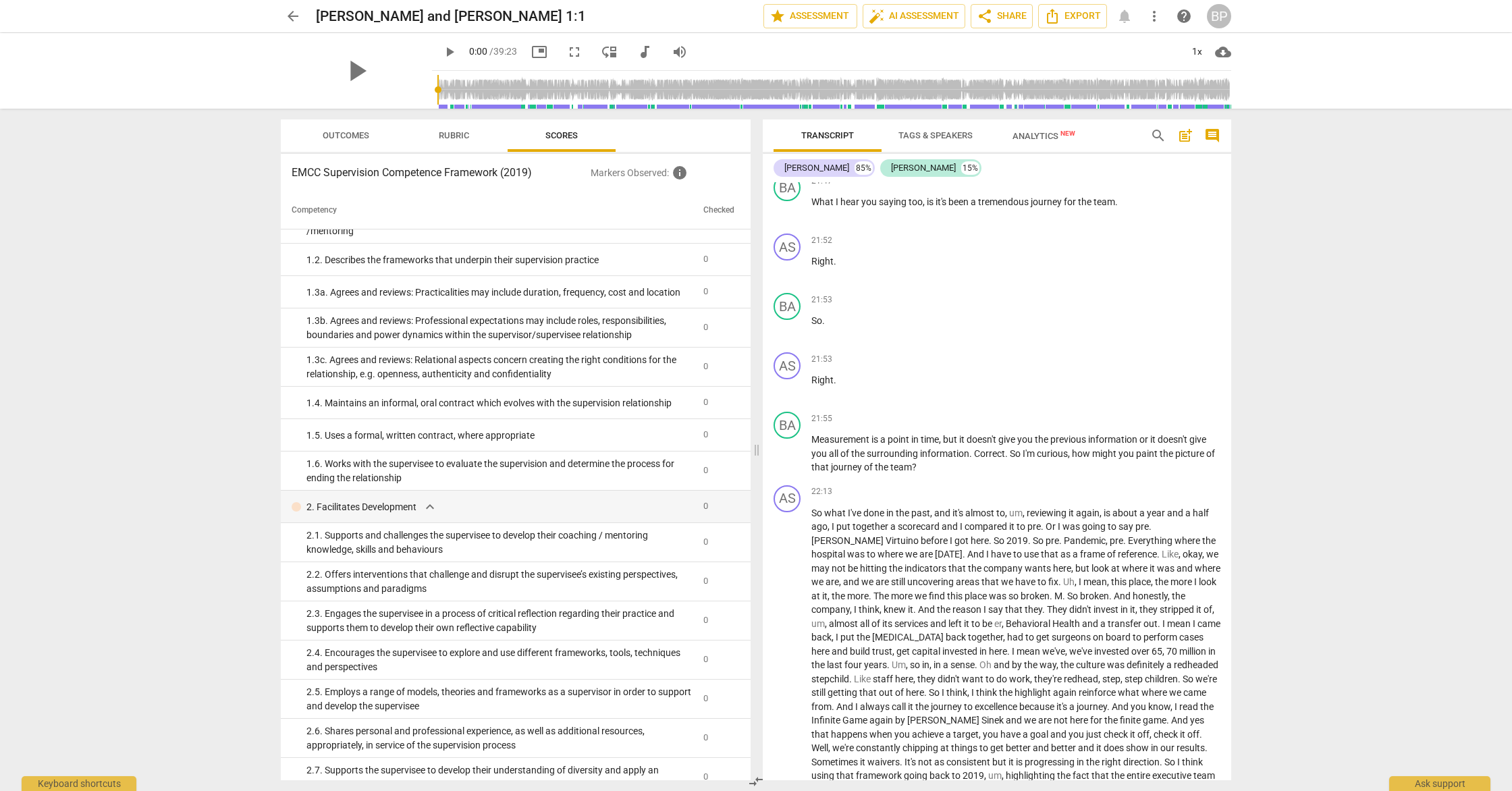
scroll to position [3783, 0]
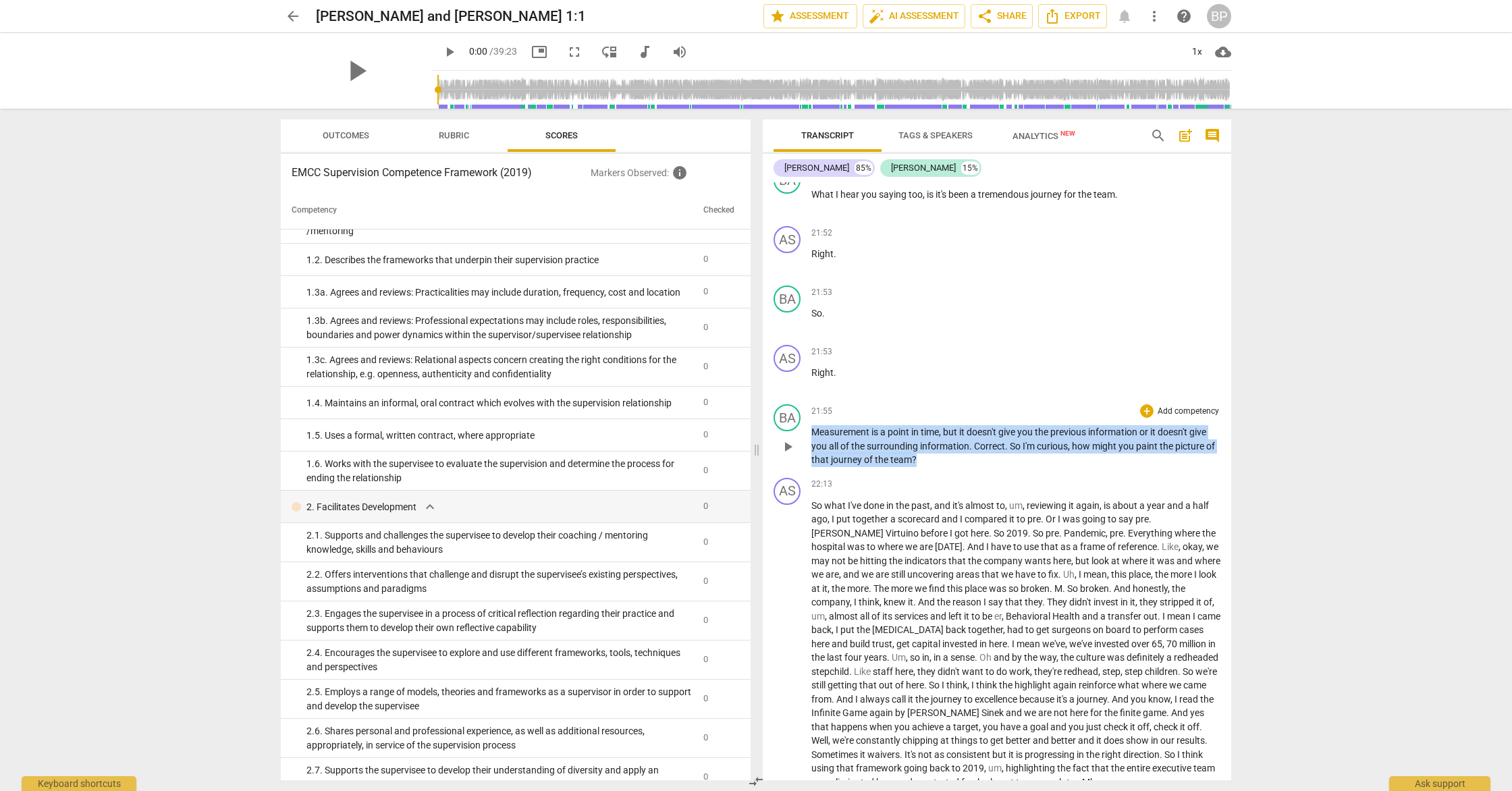
drag, startPoint x: 939, startPoint y: 502, endPoint x: 806, endPoint y: 476, distance: 135.5
click at [806, 472] on div "BA play_arrow pause 21:55 + Add competency keyboard_arrow_right Measurement is …" at bounding box center [997, 436] width 468 height 74
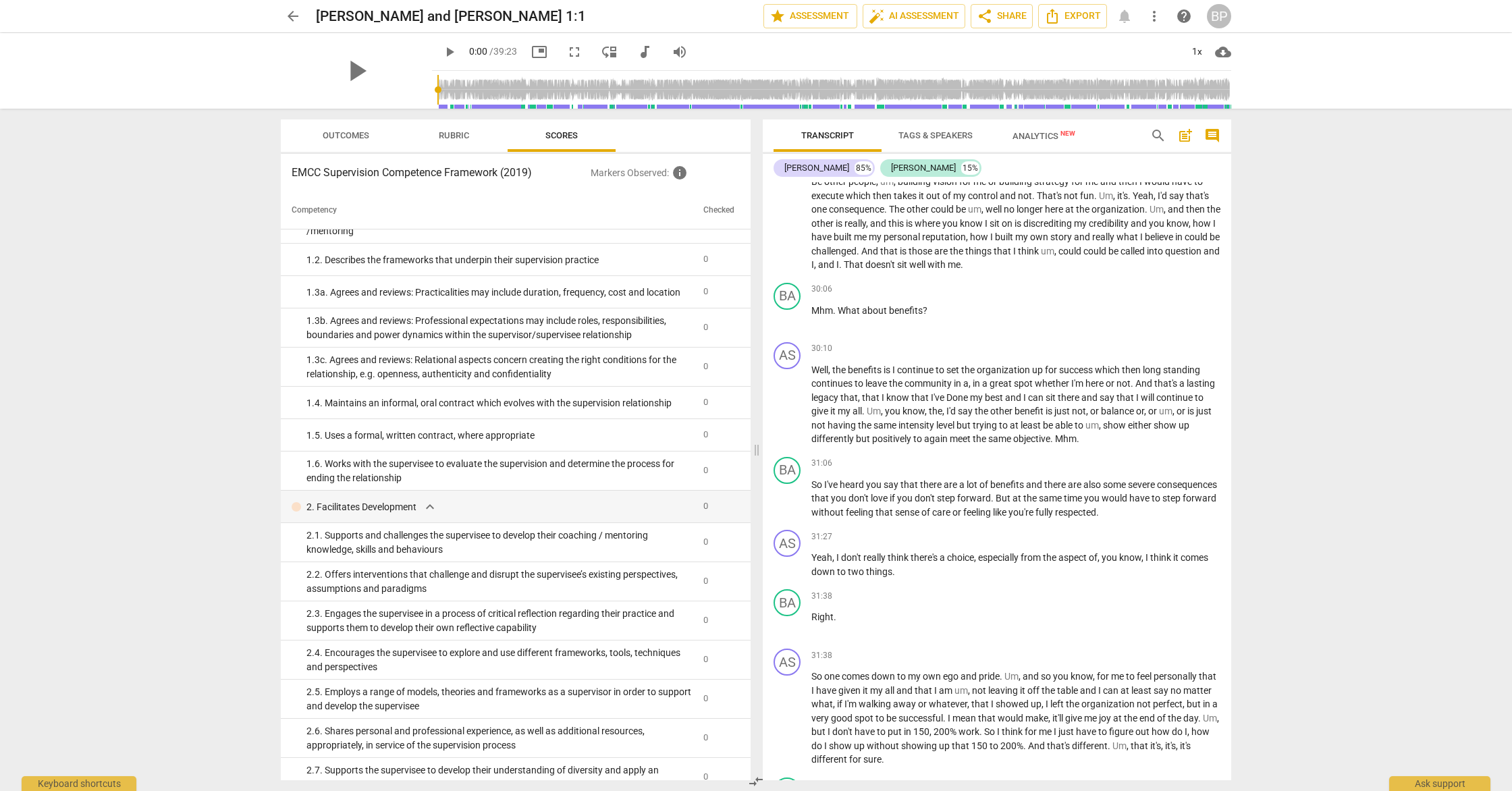
scroll to position [5398, 0]
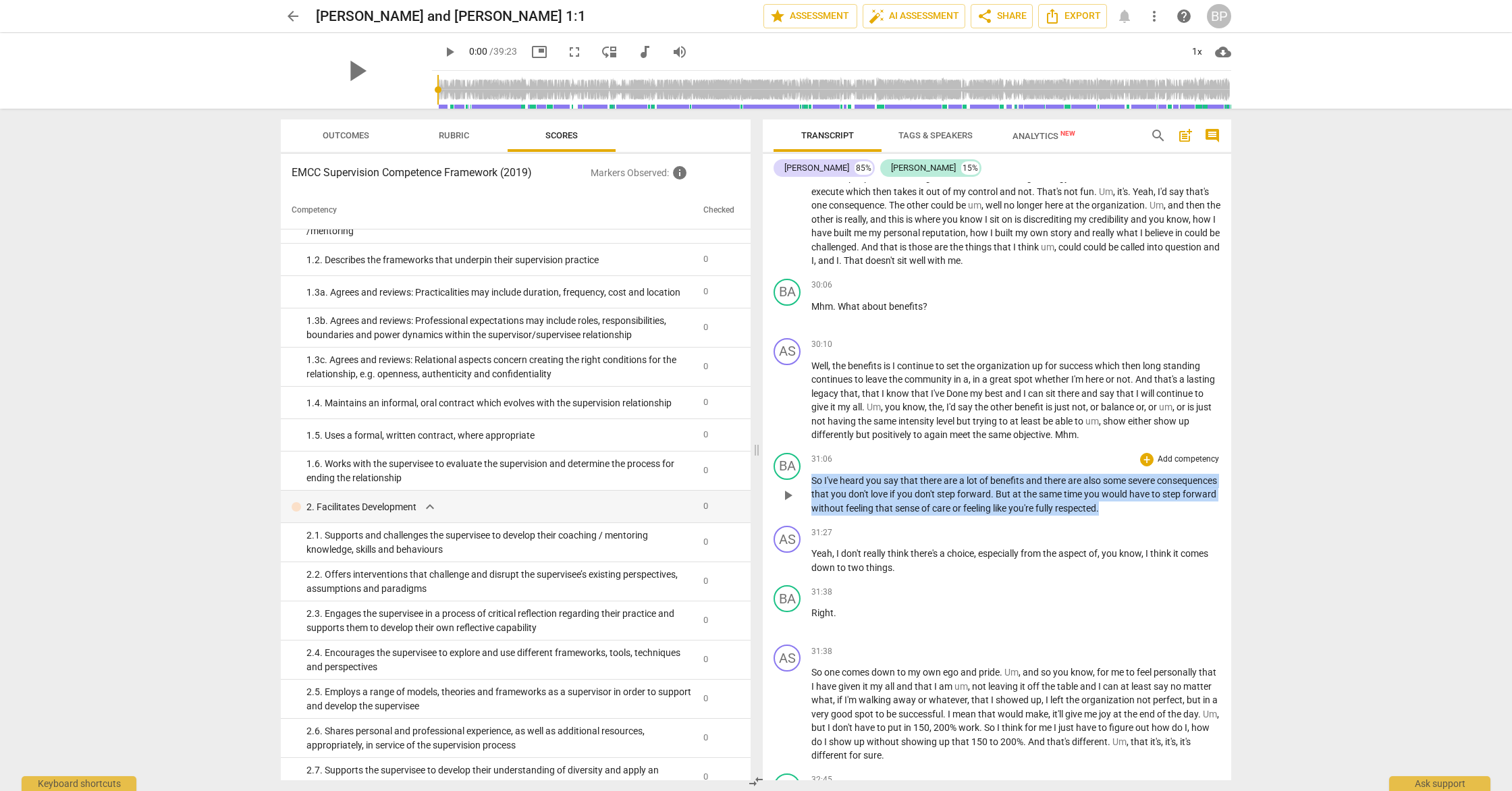
drag, startPoint x: 1158, startPoint y: 547, endPoint x: 804, endPoint y: 524, distance: 354.7
click at [804, 521] on div "BA play_arrow pause 31:06 + Add competency keyboard_arrow_right So I've heard y…" at bounding box center [997, 484] width 468 height 74
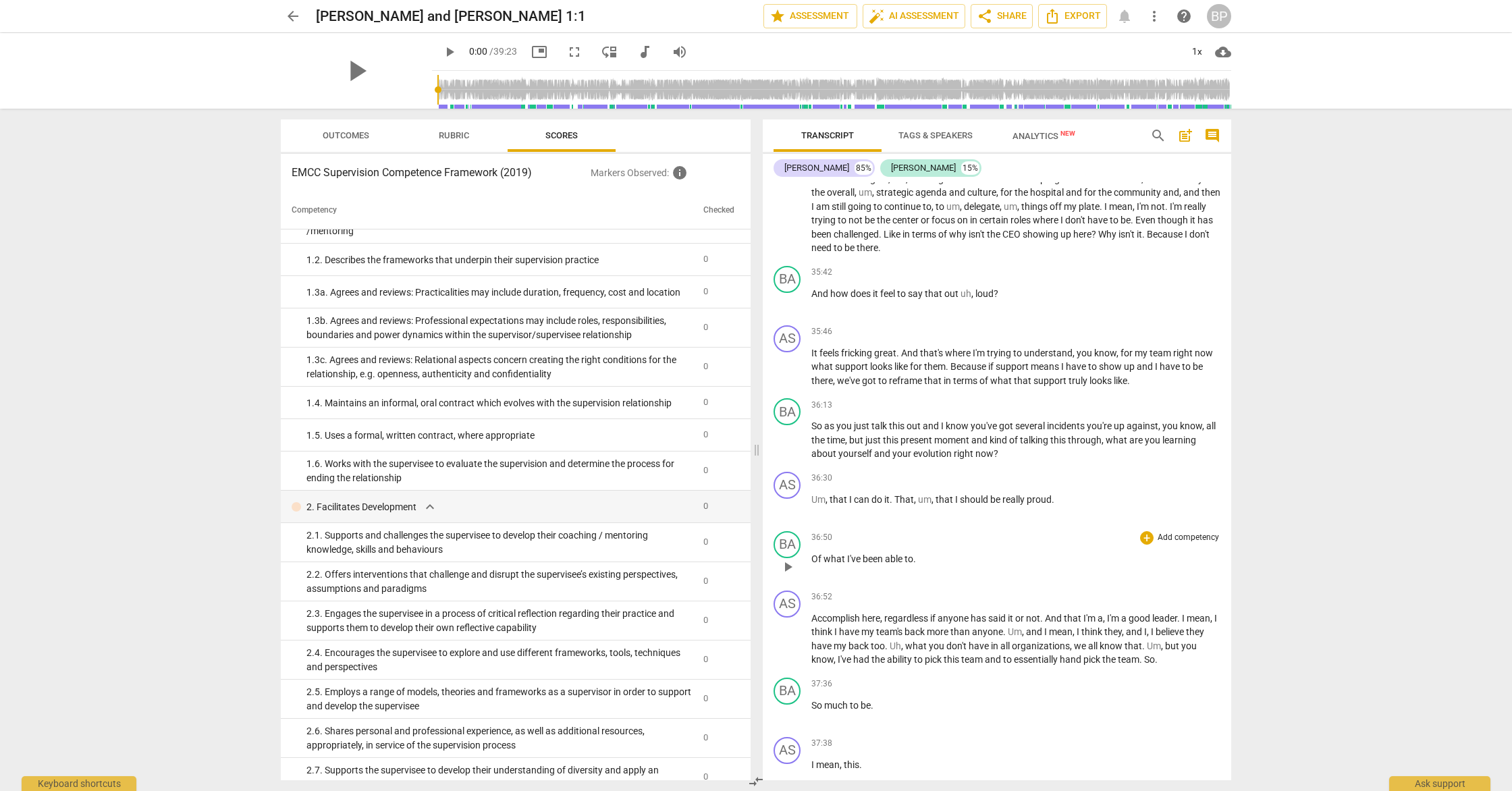
scroll to position [6332, 0]
drag, startPoint x: 1001, startPoint y: 339, endPoint x: 758, endPoint y: 335, distance: 243.0
click at [758, 335] on div "Outcomes Rubric Scores EMCC Supervision Competence Framework (2019) Markers Obs…" at bounding box center [756, 450] width 972 height 682
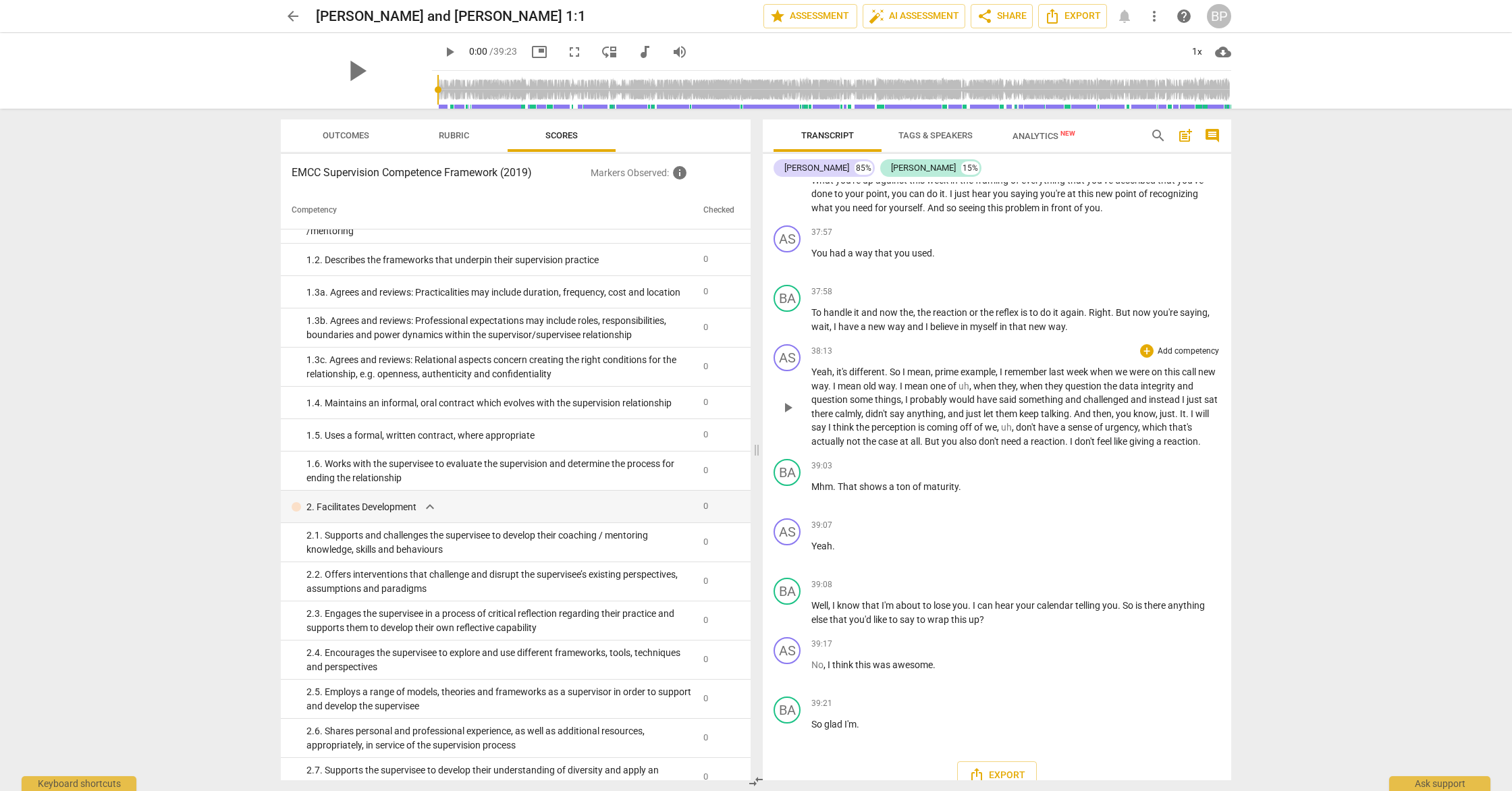
scroll to position [6981, 0]
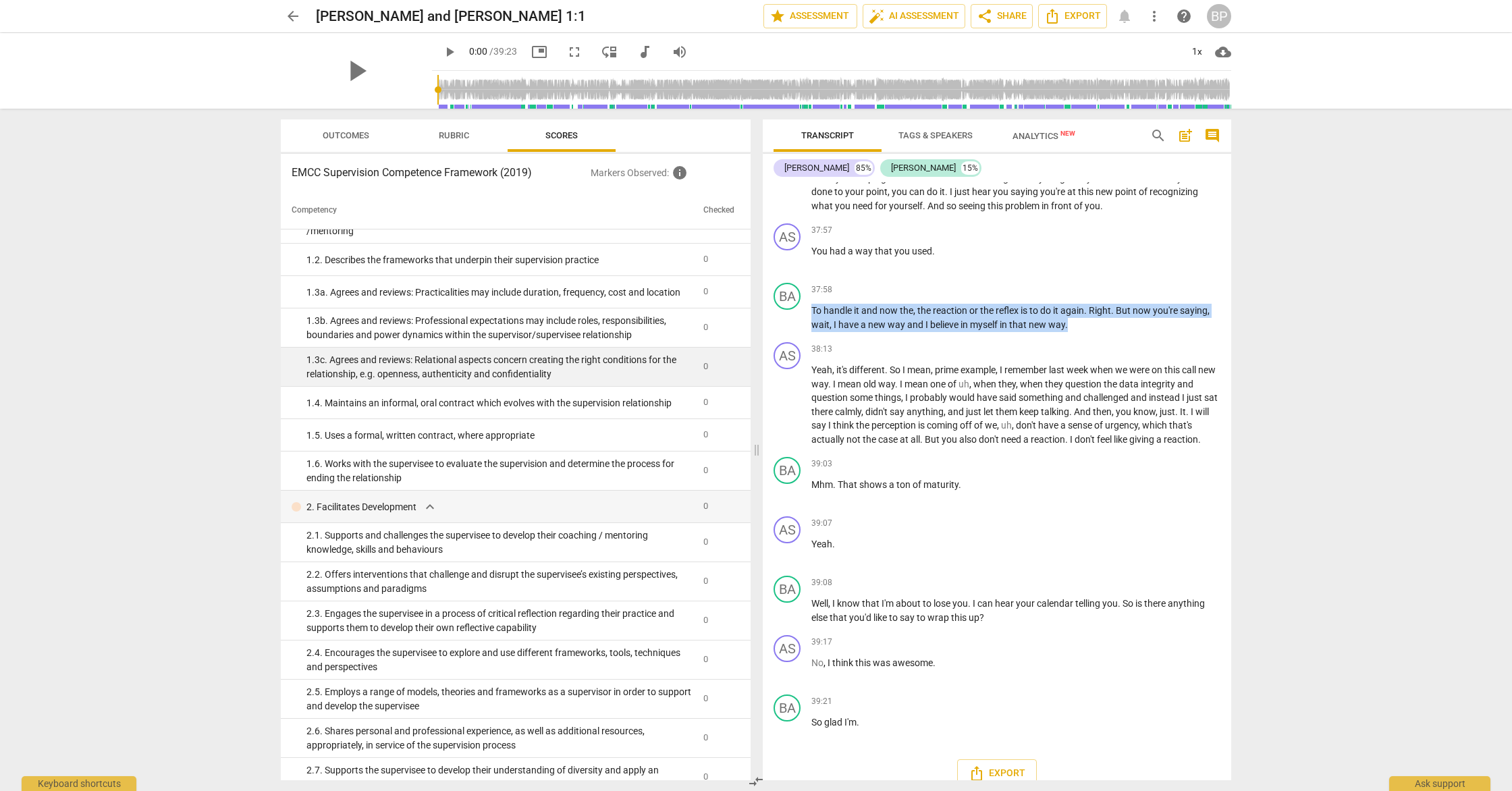
drag, startPoint x: 1084, startPoint y: 366, endPoint x: 740, endPoint y: 350, distance: 344.4
click at [740, 350] on div "Outcomes Rubric Scores EMCC Supervision Competence Framework (2019) Markers Obs…" at bounding box center [756, 450] width 972 height 682
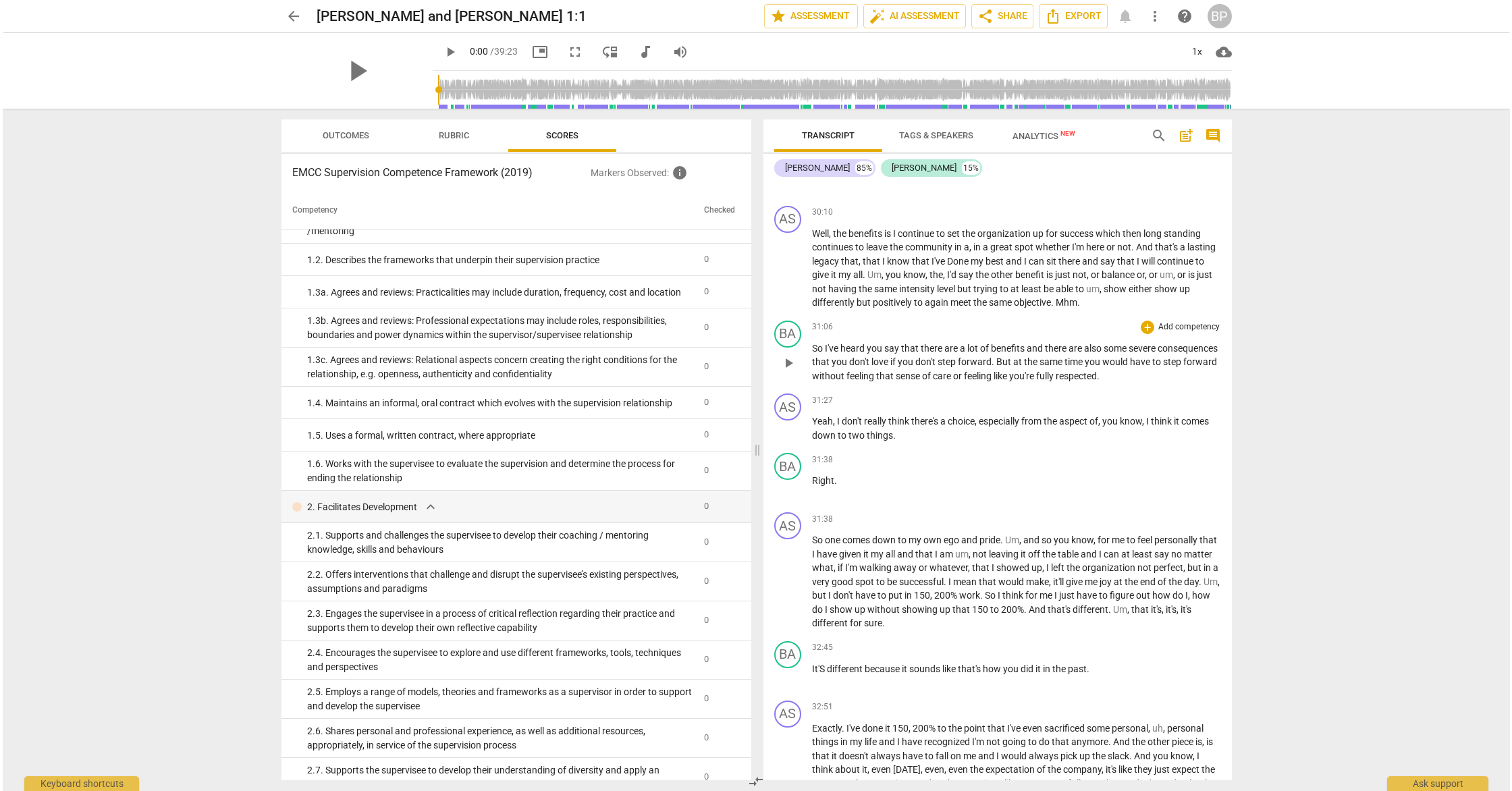
scroll to position [5529, 0]
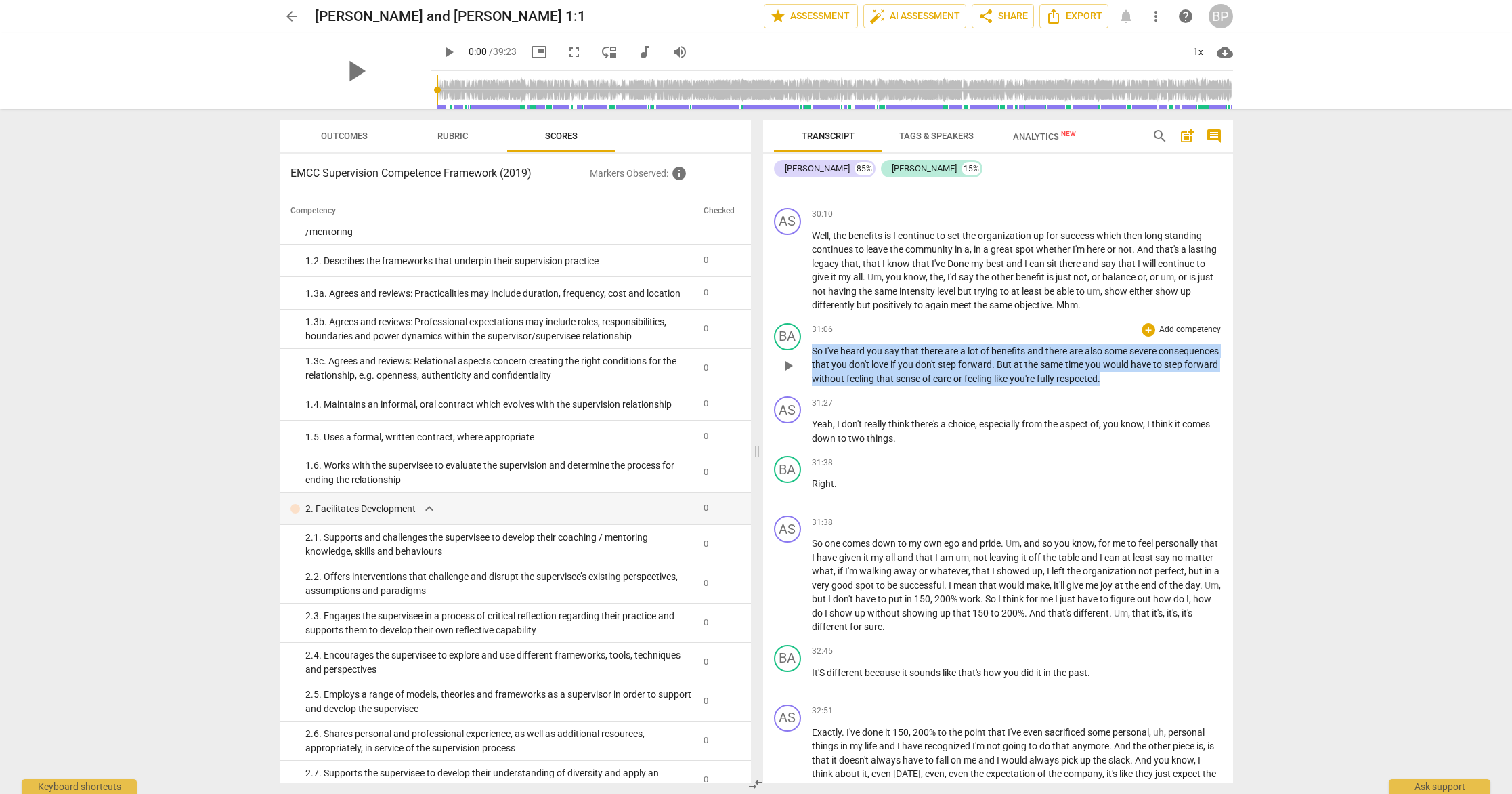
drag, startPoint x: 1165, startPoint y: 420, endPoint x: 803, endPoint y: 395, distance: 362.9
click at [803, 391] on div "BA play_arrow pause 31:06 + Add competency keyboard_arrow_right So I've heard y…" at bounding box center [998, 354] width 470 height 74
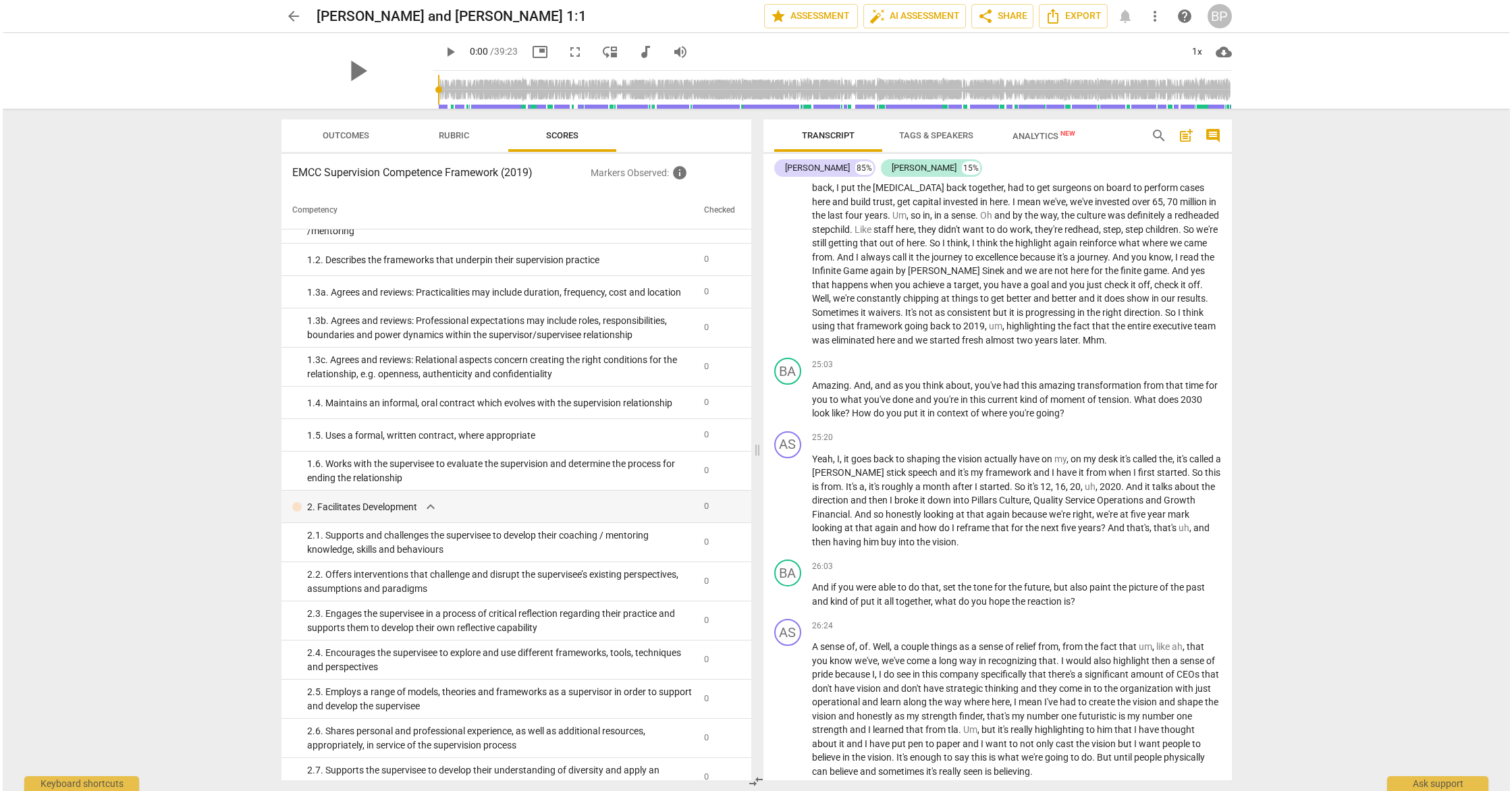
scroll to position [4206, 0]
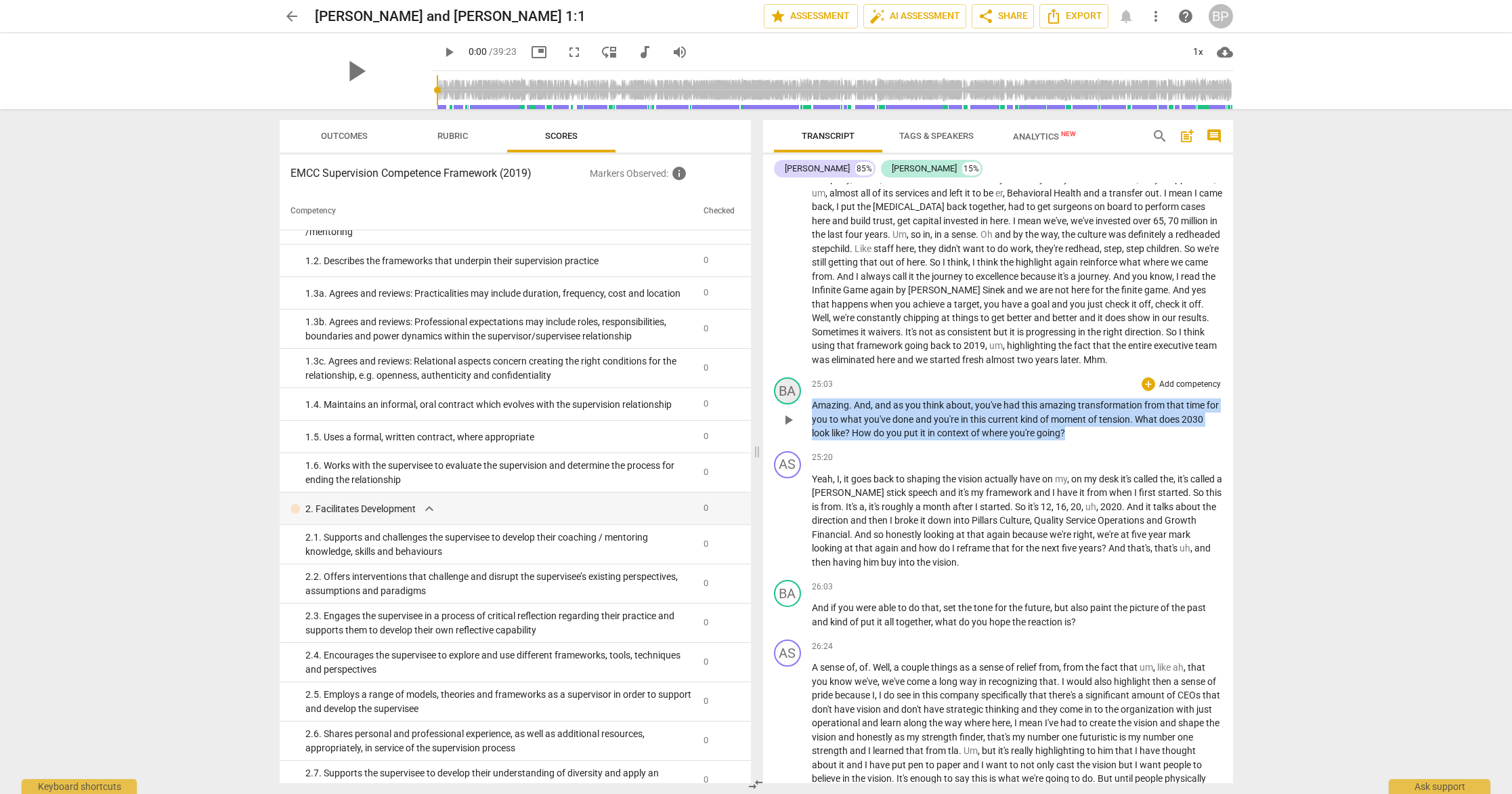
drag, startPoint x: 1085, startPoint y: 472, endPoint x: 794, endPoint y: 444, distance: 292.3
click at [794, 444] on div "BA play_arrow pause 25:03 + Add competency keyboard_arrow_right Amazing . And ,…" at bounding box center [998, 408] width 470 height 74
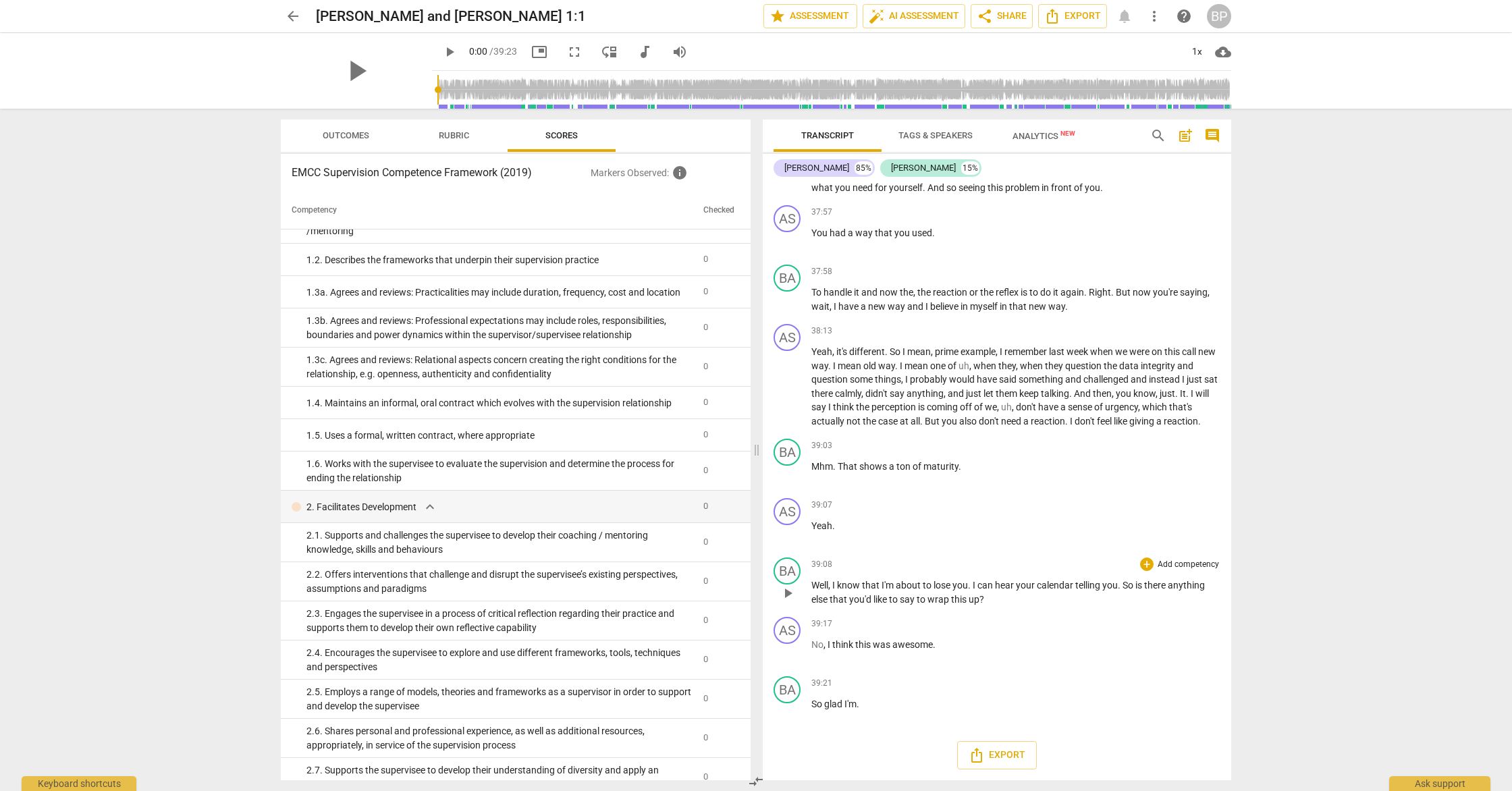
scroll to position [7028, 0]
drag, startPoint x: 966, startPoint y: 613, endPoint x: 799, endPoint y: 597, distance: 167.8
click at [799, 597] on div "BA play_arrow pause 39:08 + Add competency keyboard_arrow_right Well , I know t…" at bounding box center [997, 582] width 468 height 60
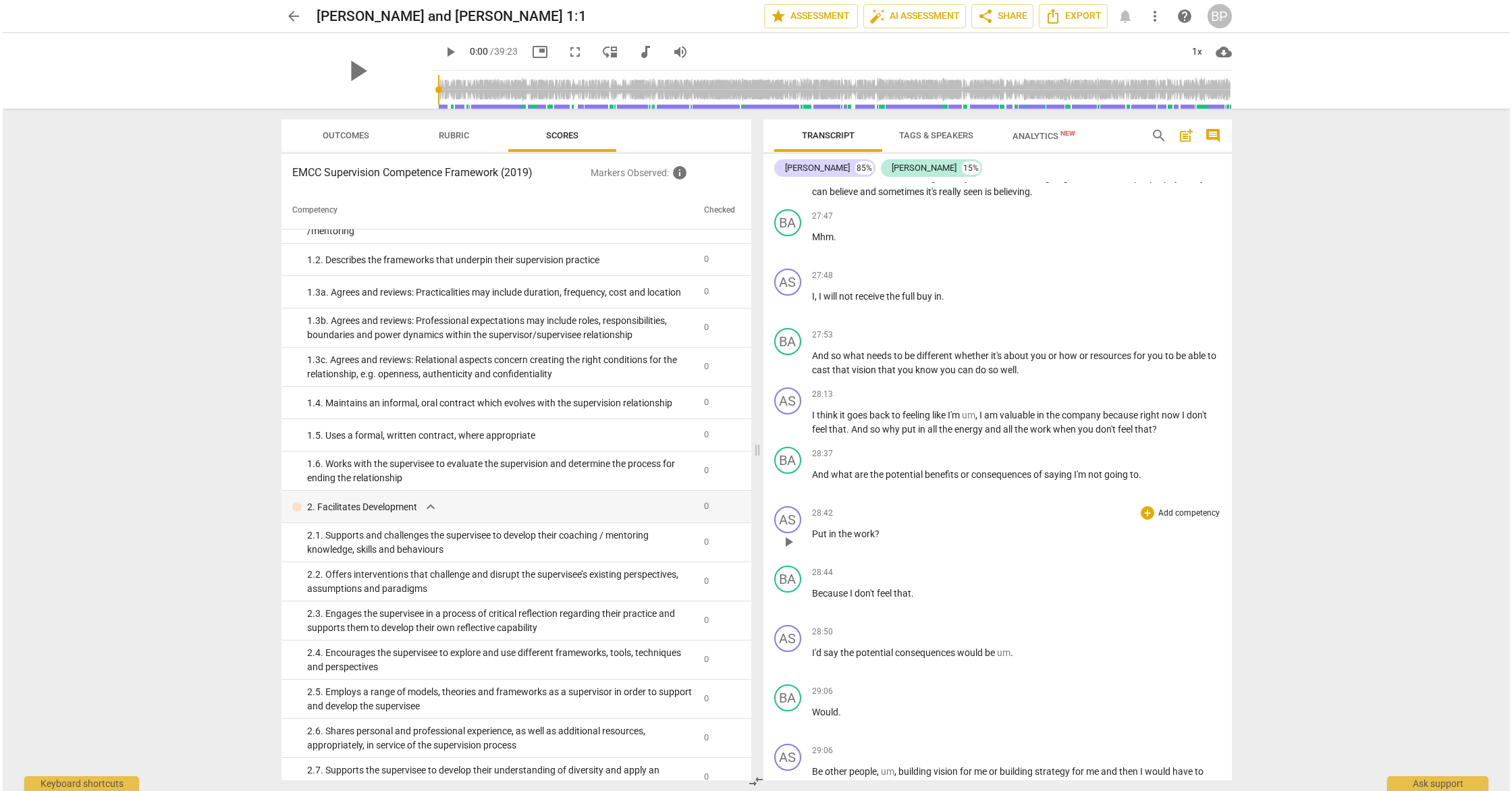
scroll to position [4787, 0]
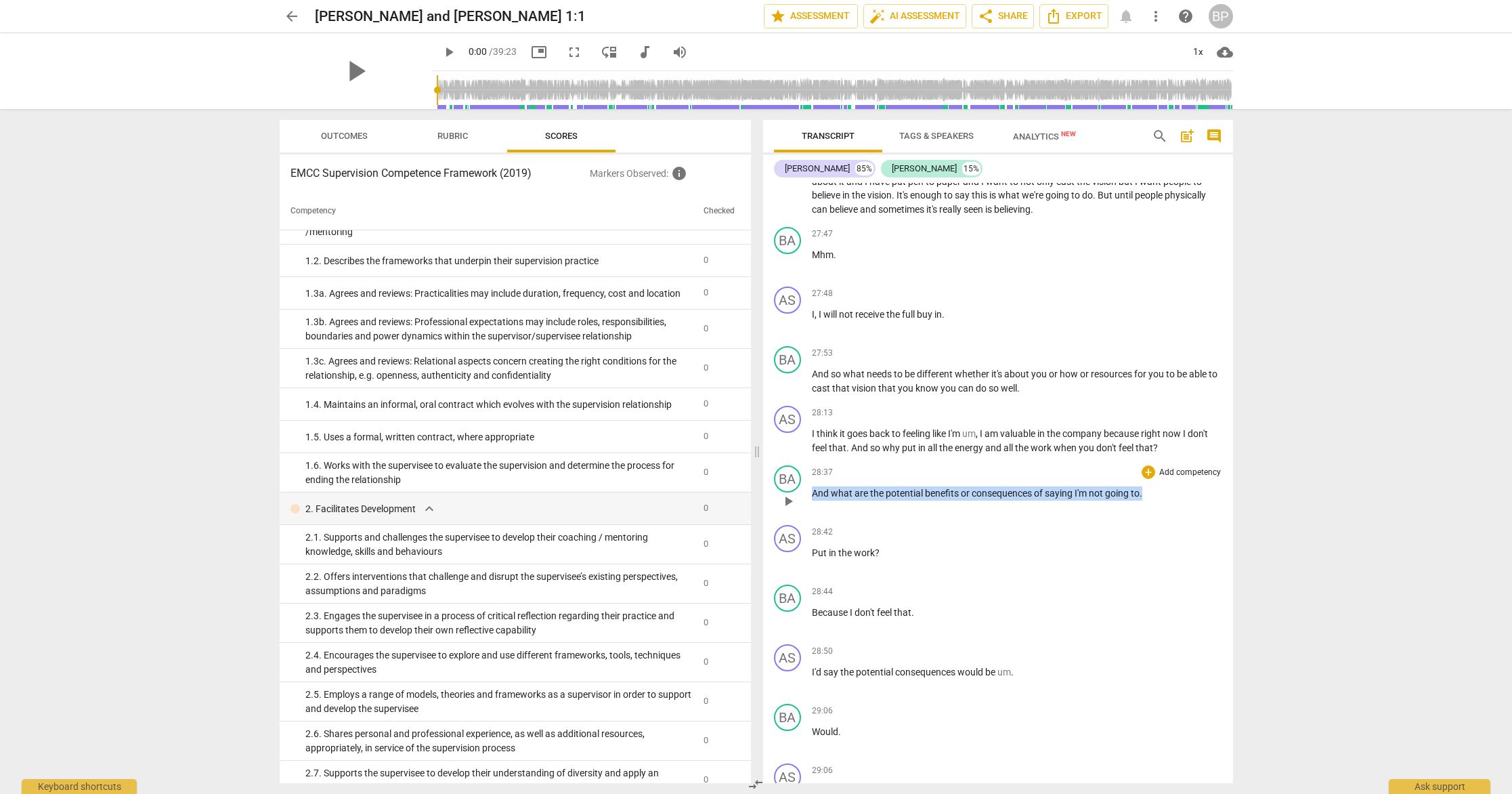
drag, startPoint x: 1078, startPoint y: 536, endPoint x: 805, endPoint y: 539, distance: 273.0
click at [805, 520] on div "BA play_arrow pause 28:37 + Add competency keyboard_arrow_right And what are th…" at bounding box center [998, 489] width 470 height 60
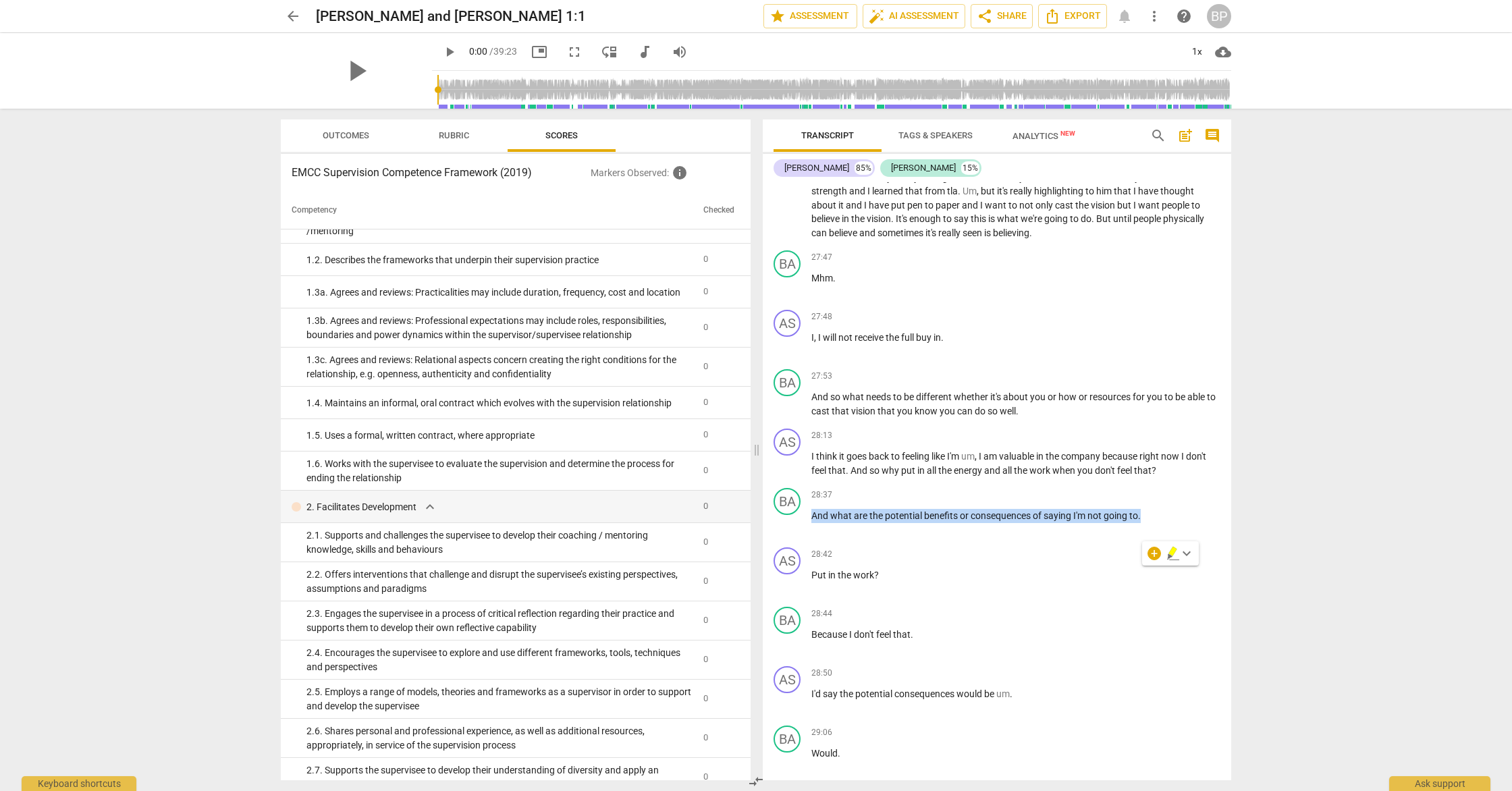
scroll to position [4750, 0]
